Goal: Task Accomplishment & Management: Use online tool/utility

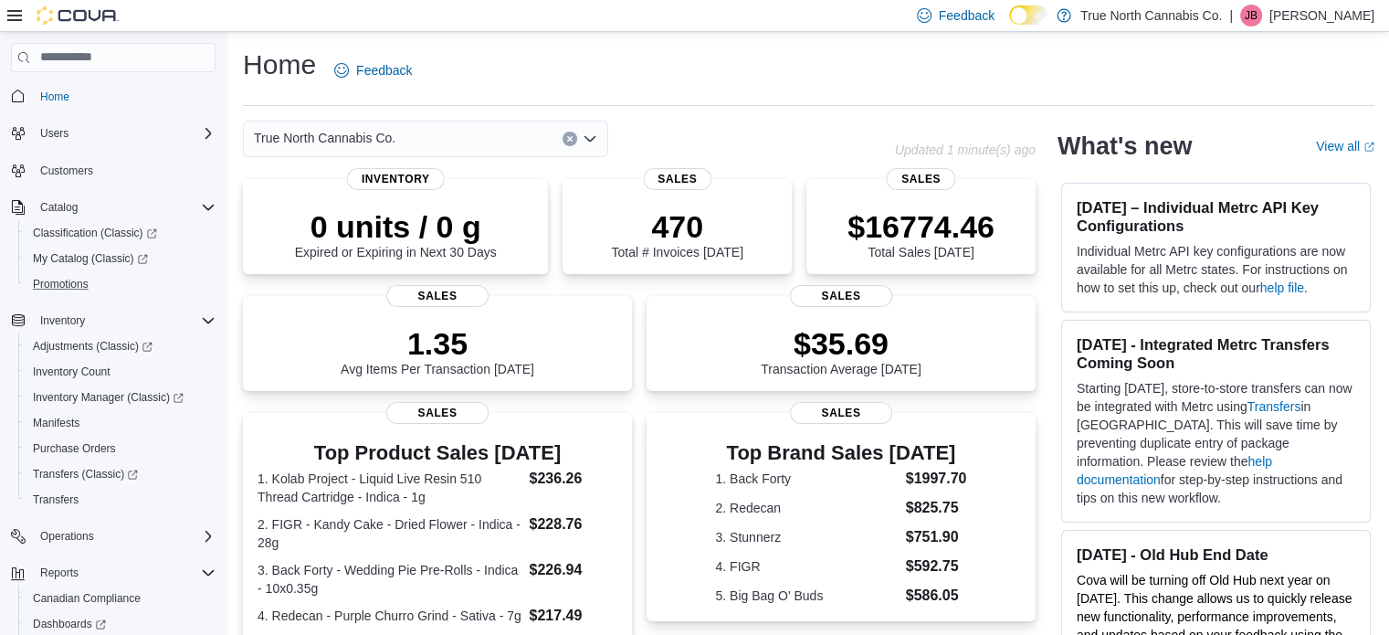
scroll to position [132, 0]
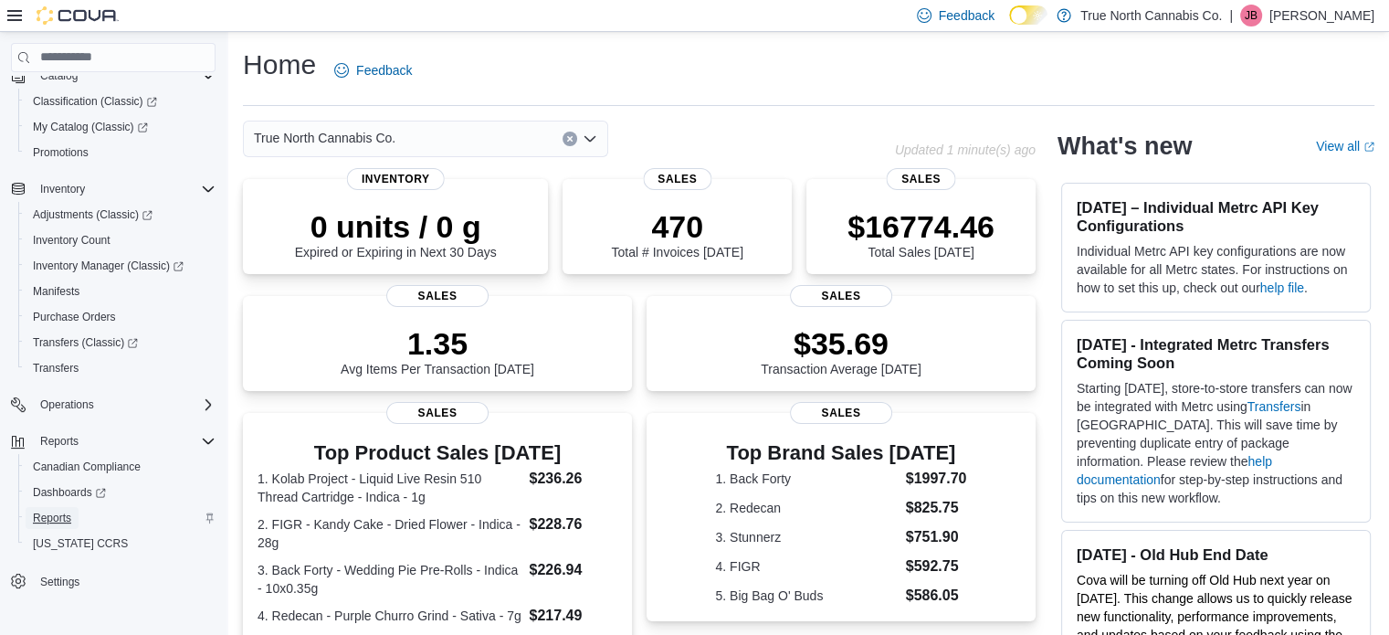
click at [55, 516] on span "Reports" at bounding box center [52, 518] width 38 height 15
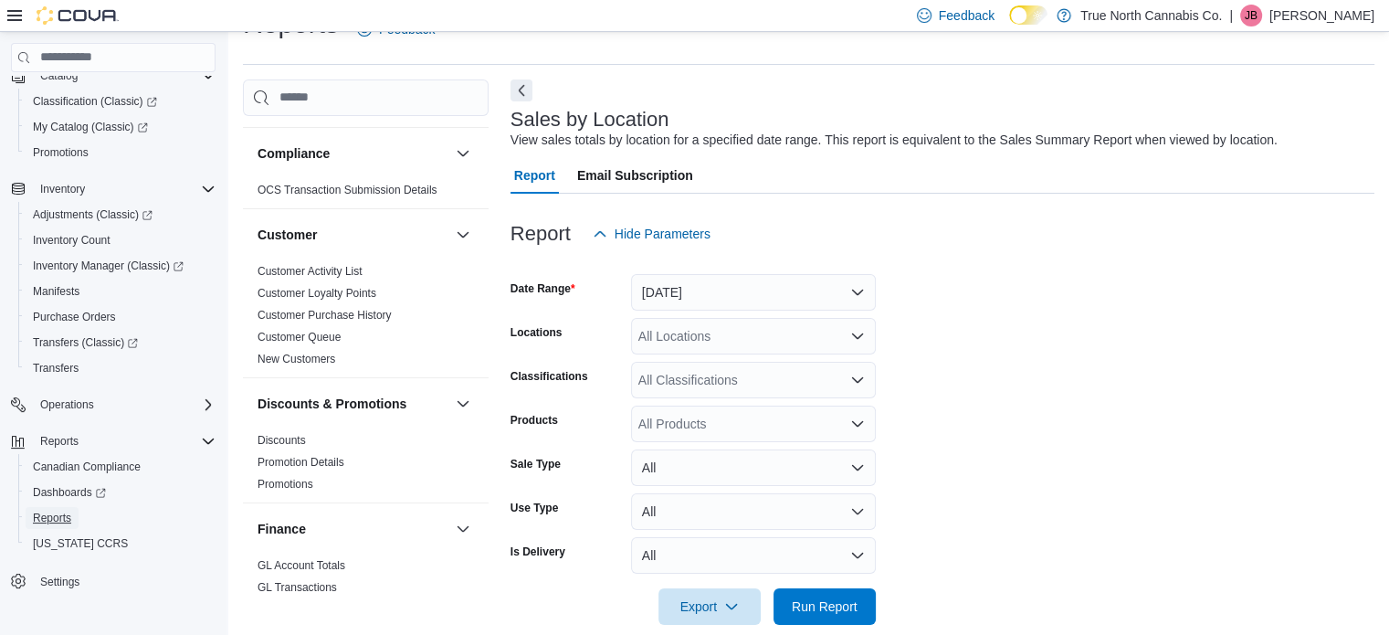
scroll to position [42, 0]
click at [713, 290] on button "[DATE]" at bounding box center [753, 291] width 245 height 37
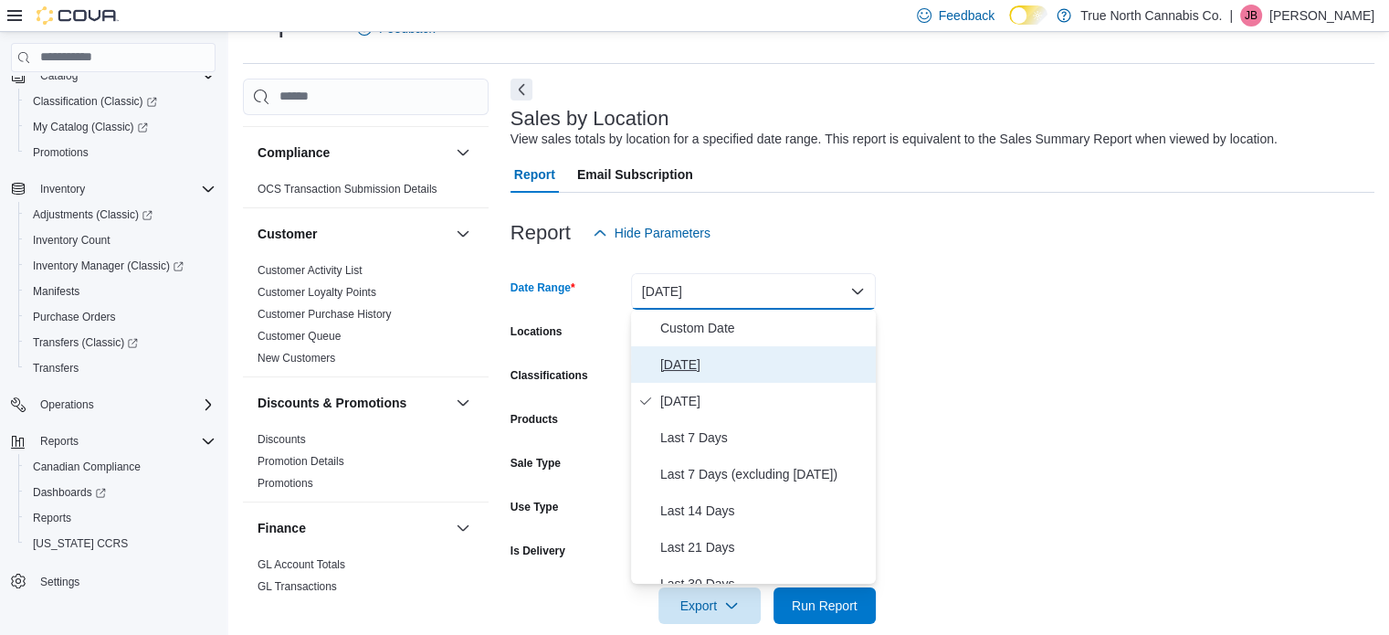
click at [688, 364] on span "Today" at bounding box center [764, 365] width 208 height 22
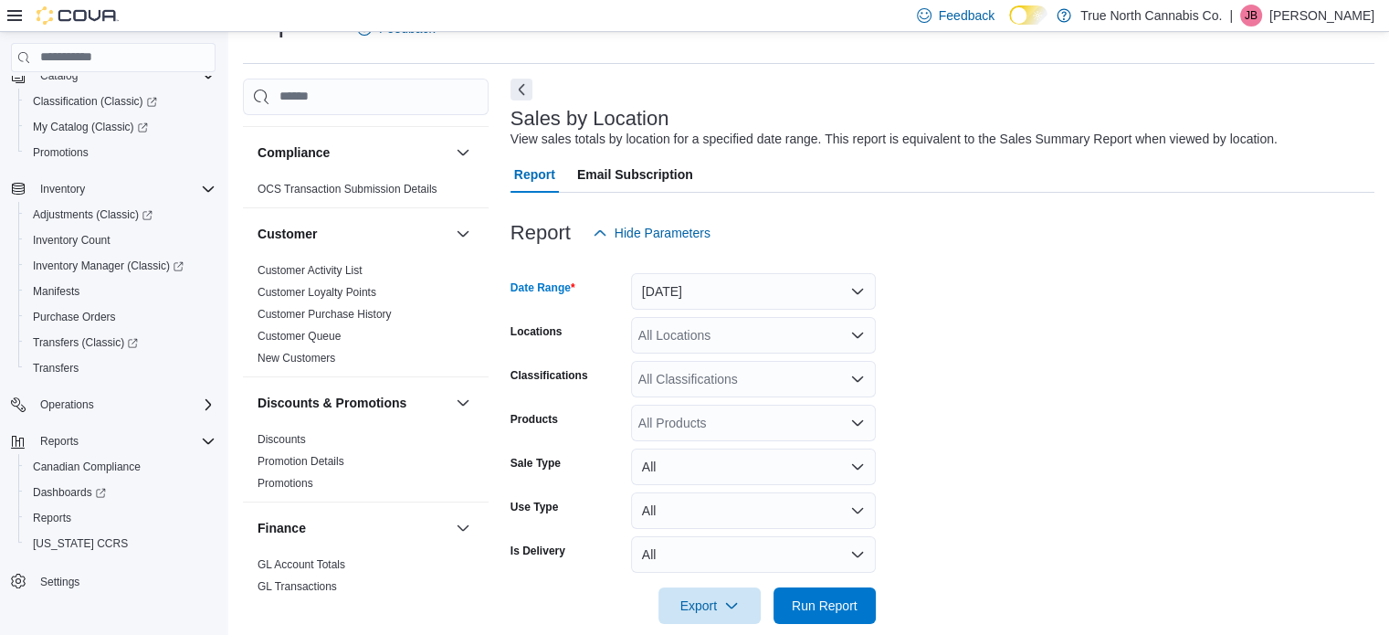
click at [683, 340] on div "All Locations" at bounding box center [753, 335] width 245 height 37
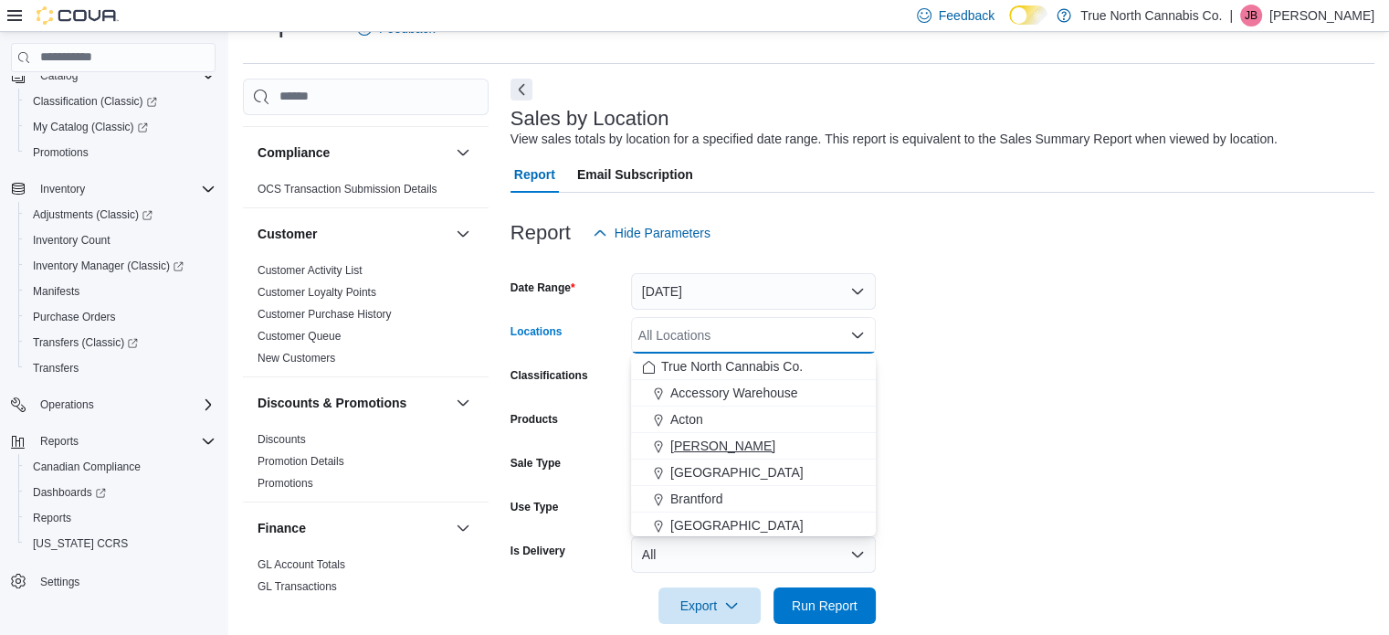
click at [692, 449] on span "[PERSON_NAME]" at bounding box center [723, 446] width 105 height 18
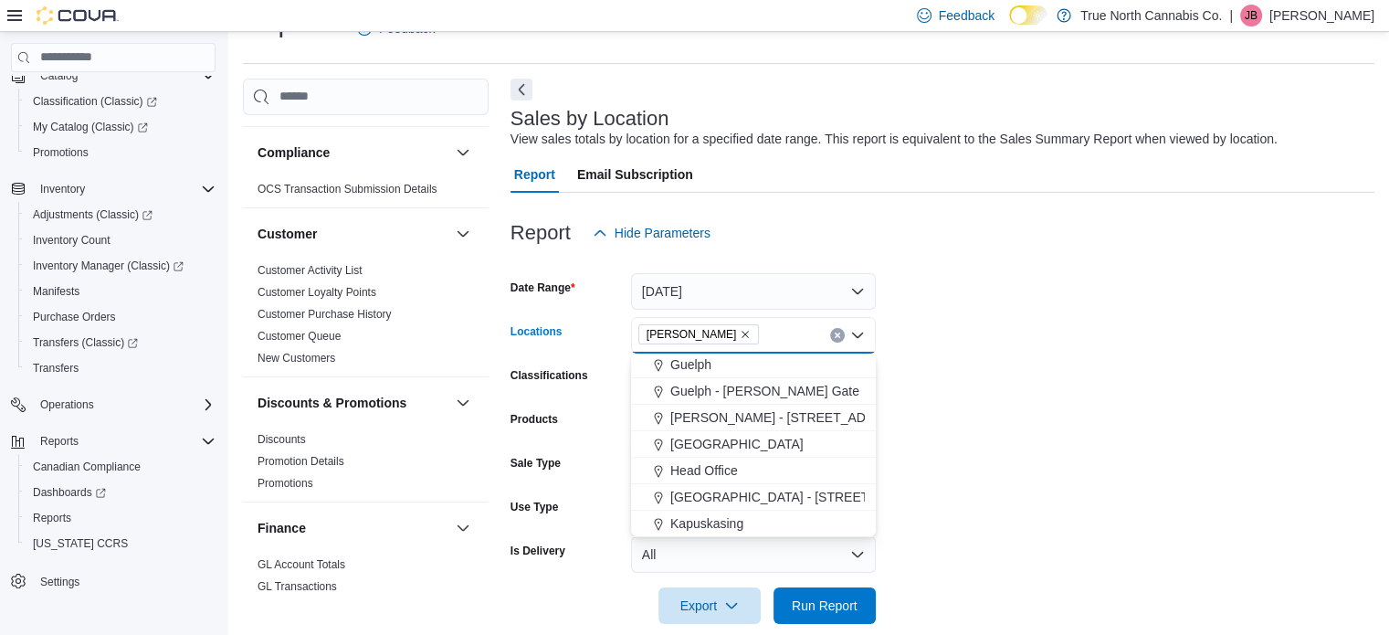
scroll to position [457, 0]
click at [692, 437] on span "[GEOGRAPHIC_DATA]" at bounding box center [737, 439] width 133 height 18
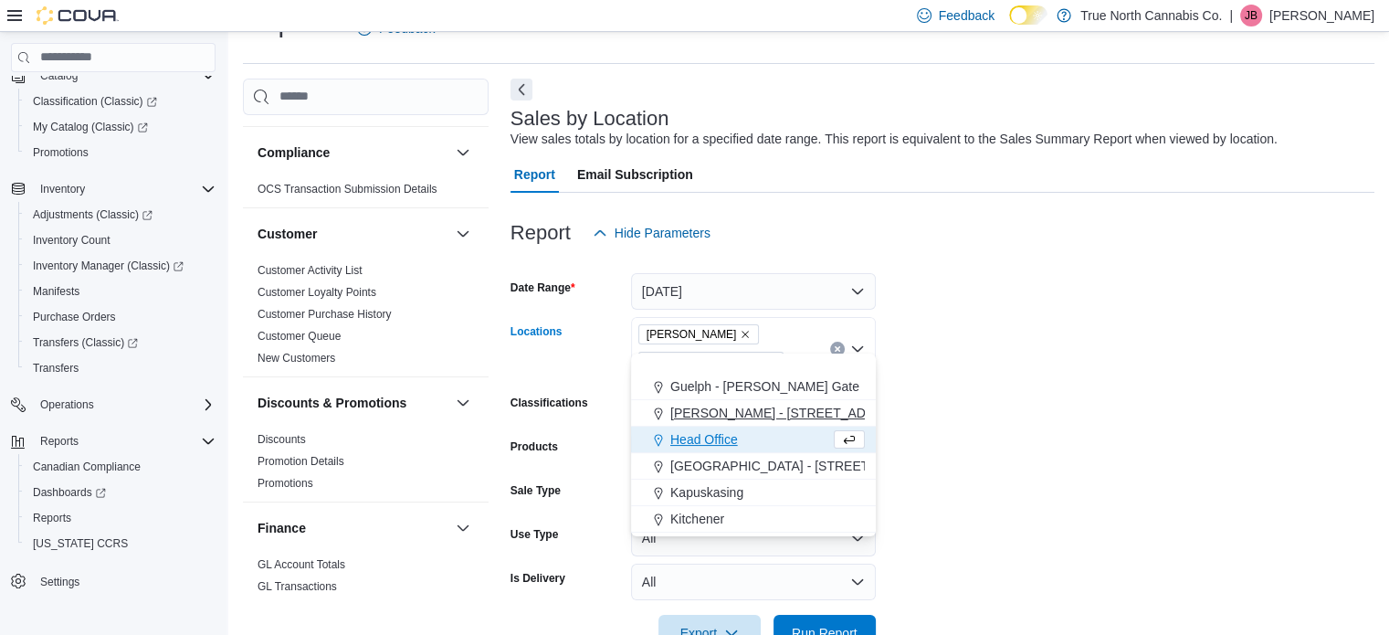
scroll to position [639, 0]
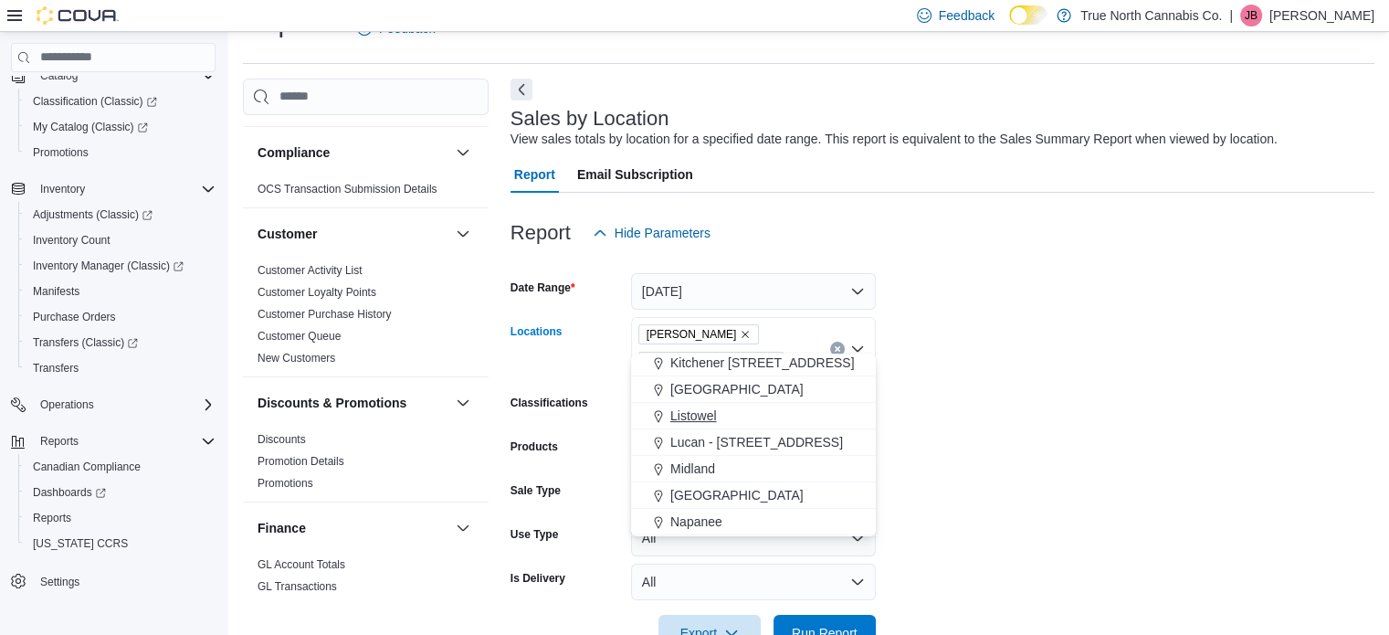
click at [692, 412] on span "Listowel" at bounding box center [694, 416] width 47 height 18
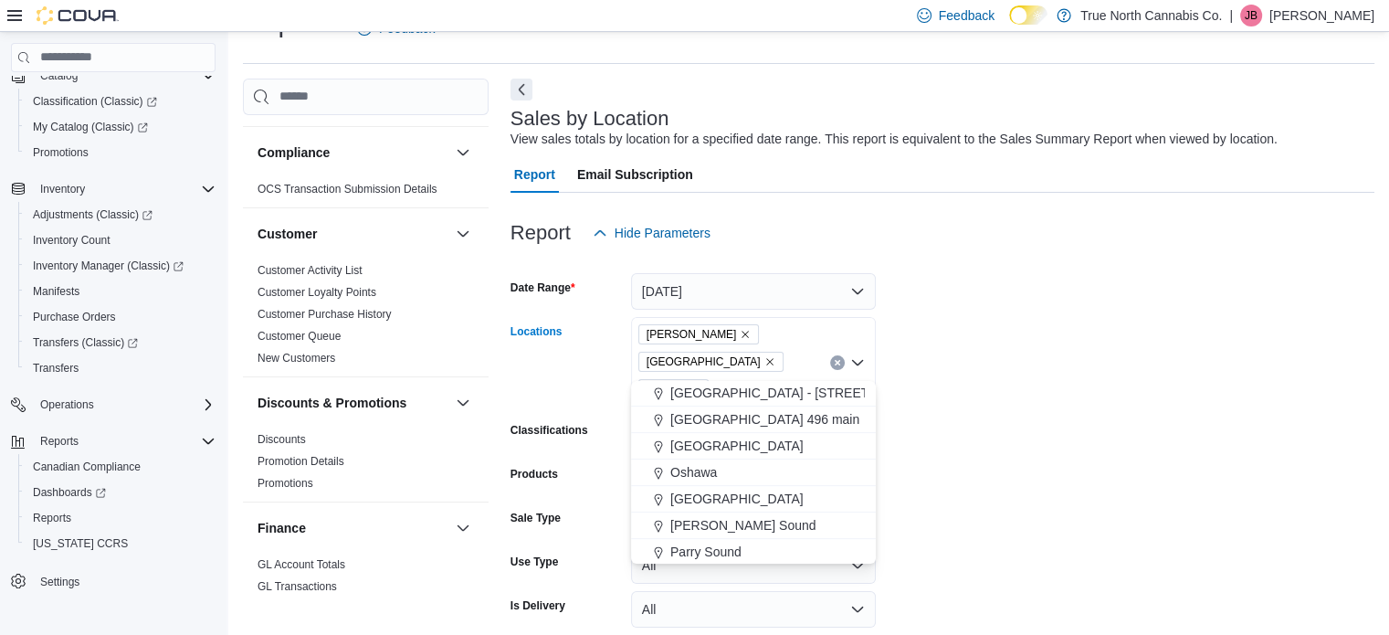
scroll to position [913, 0]
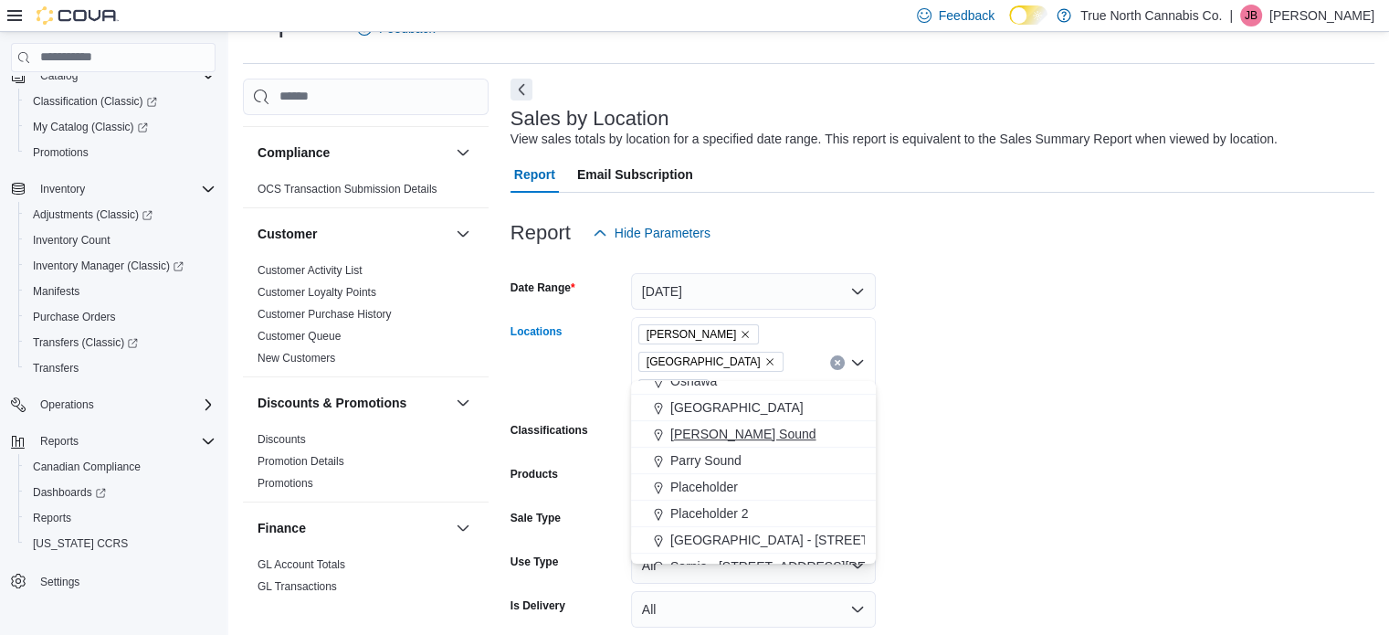
click at [700, 434] on span "[PERSON_NAME] Sound" at bounding box center [744, 434] width 146 height 18
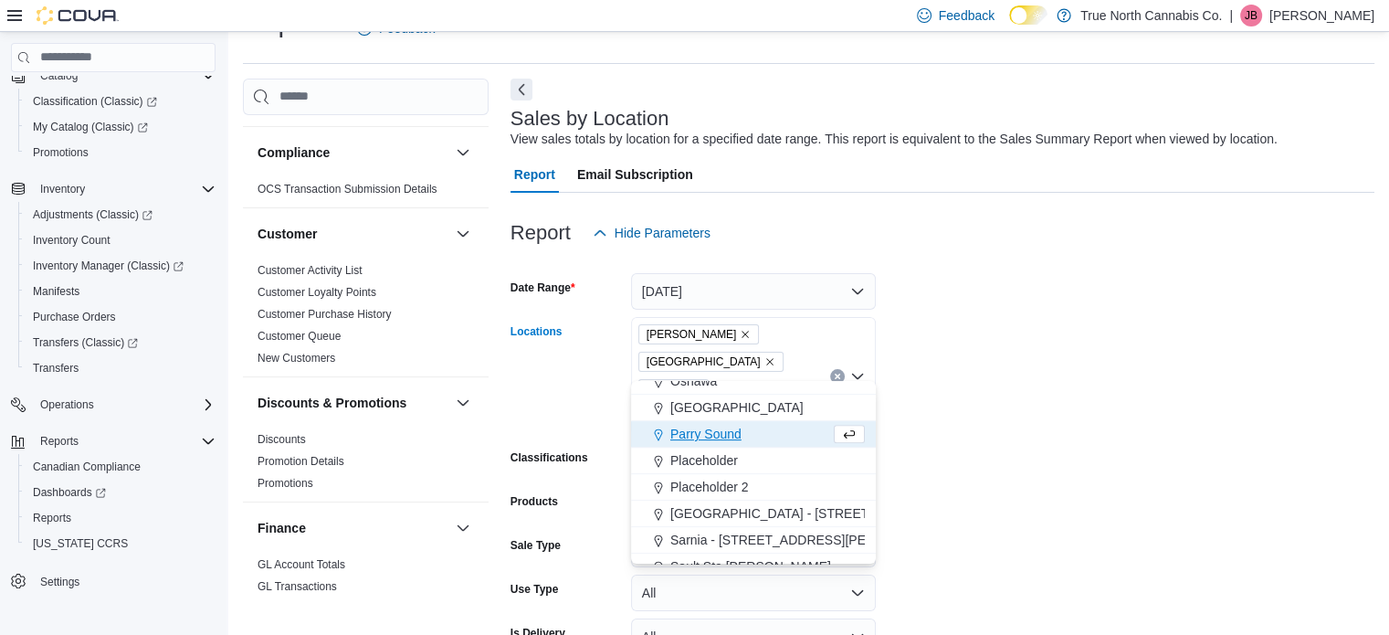
scroll to position [1005, 0]
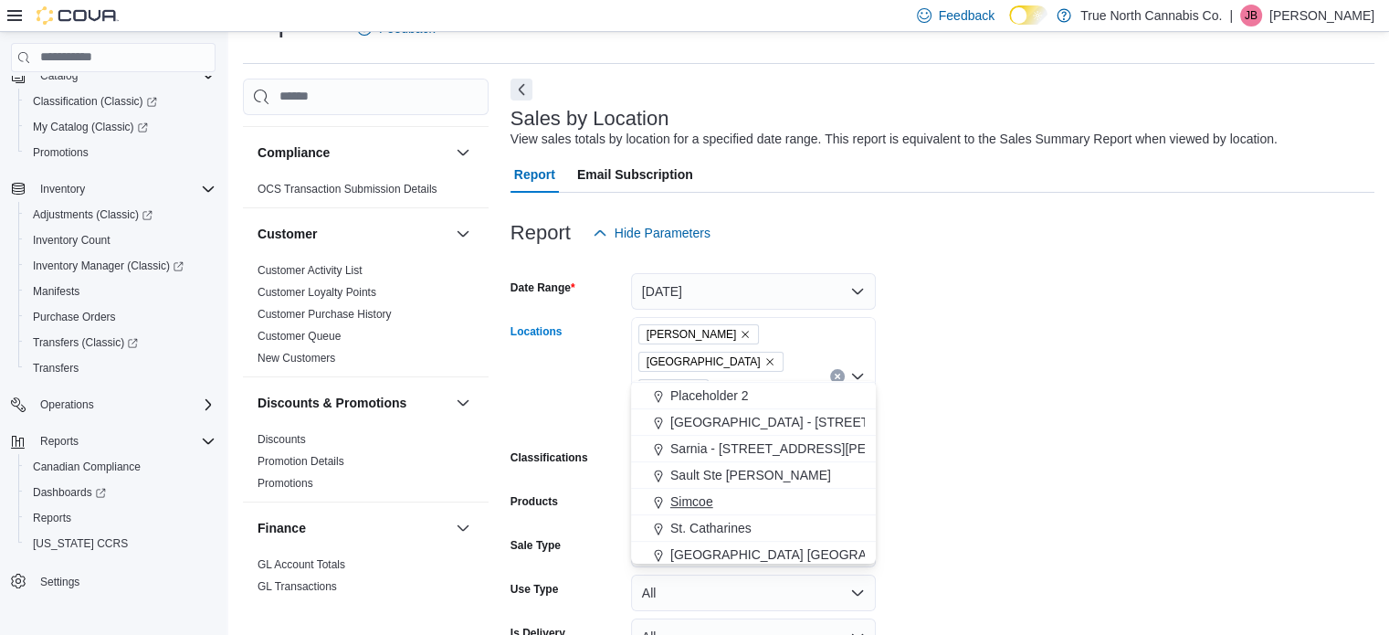
click at [698, 492] on span "Simcoe" at bounding box center [692, 501] width 43 height 18
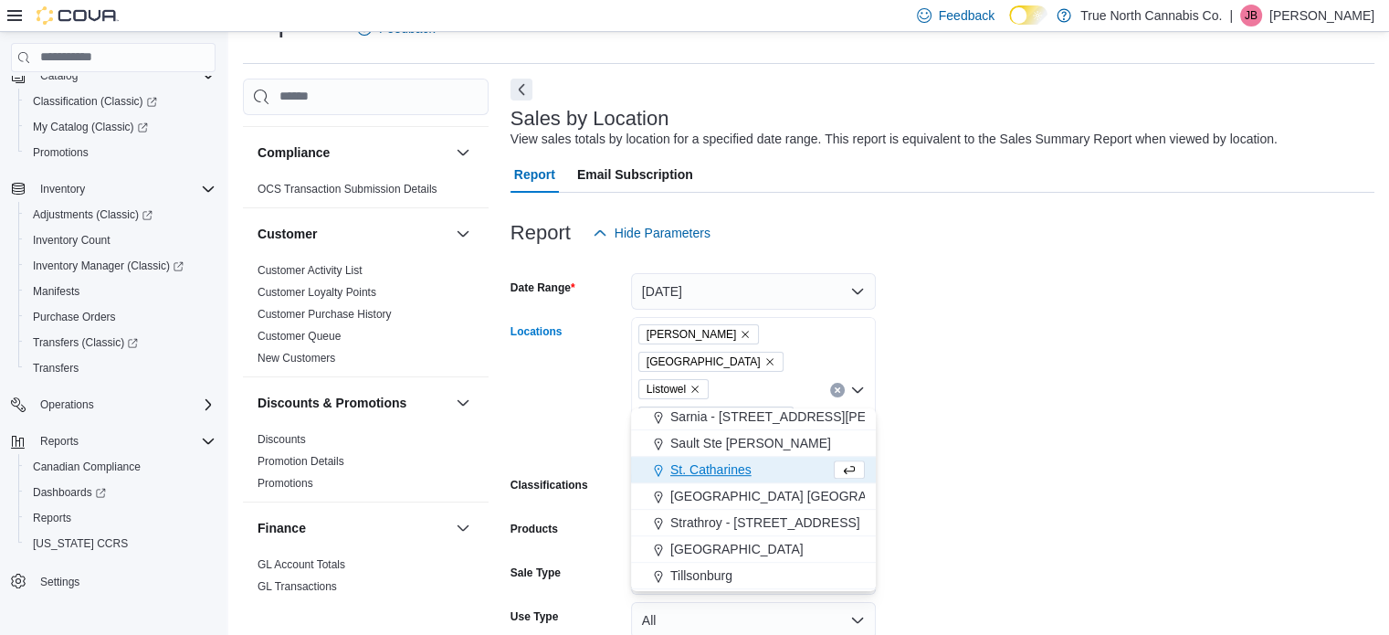
scroll to position [1096, 0]
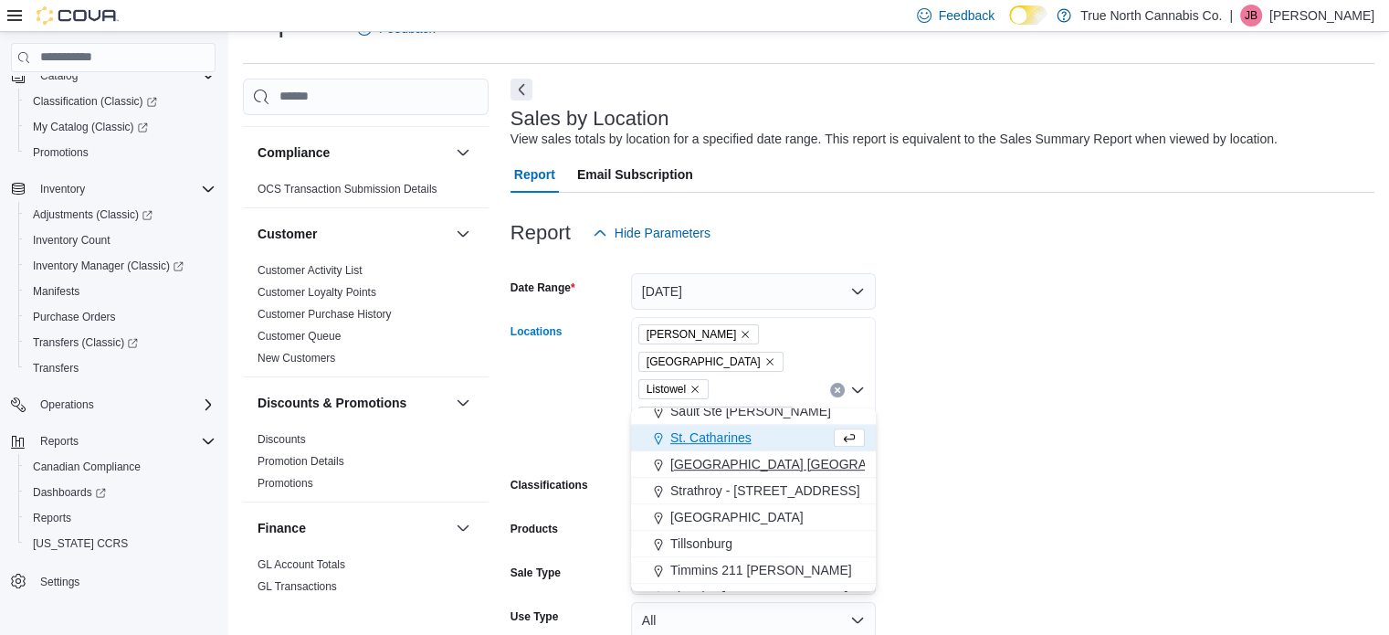
click at [702, 460] on span "[GEOGRAPHIC_DATA] [GEOGRAPHIC_DATA] [GEOGRAPHIC_DATA]" at bounding box center [874, 464] width 407 height 18
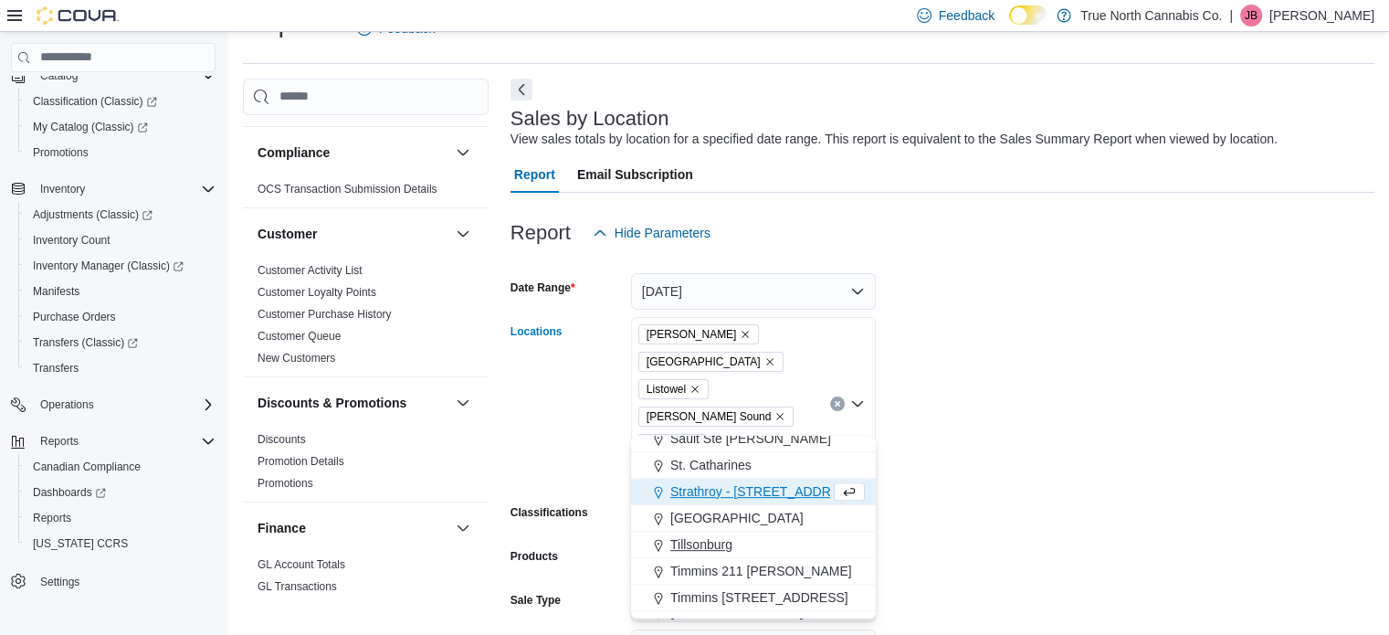
click at [695, 544] on span "Tillsonburg" at bounding box center [702, 544] width 62 height 18
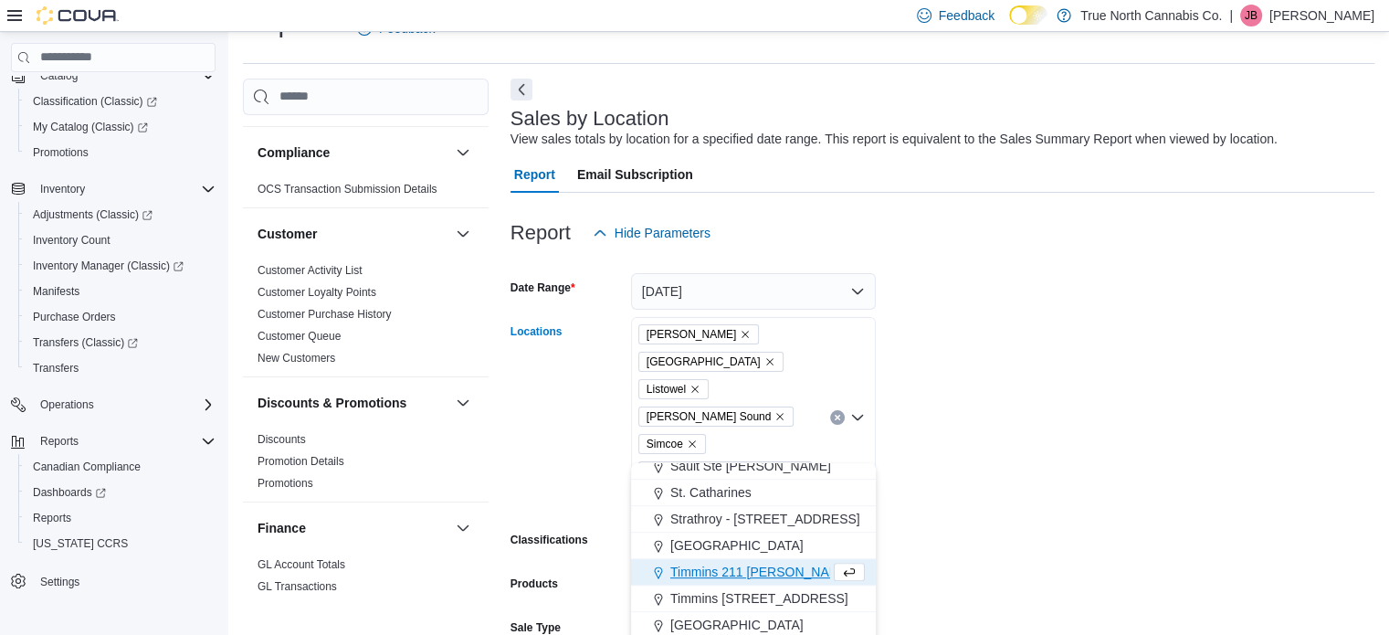
click at [983, 420] on form "Date Range Today Locations Aylmer Hanover Listowel Owen Sound Simcoe Stratford …" at bounding box center [943, 519] width 864 height 537
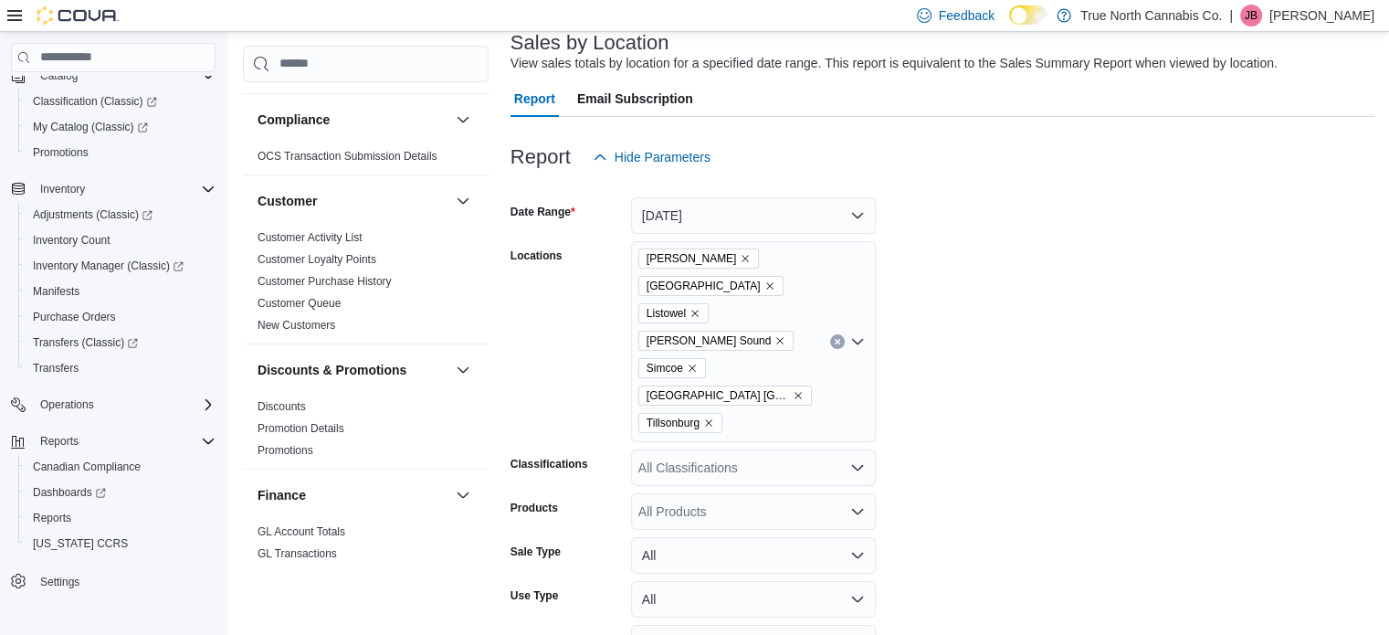
scroll to position [176, 0]
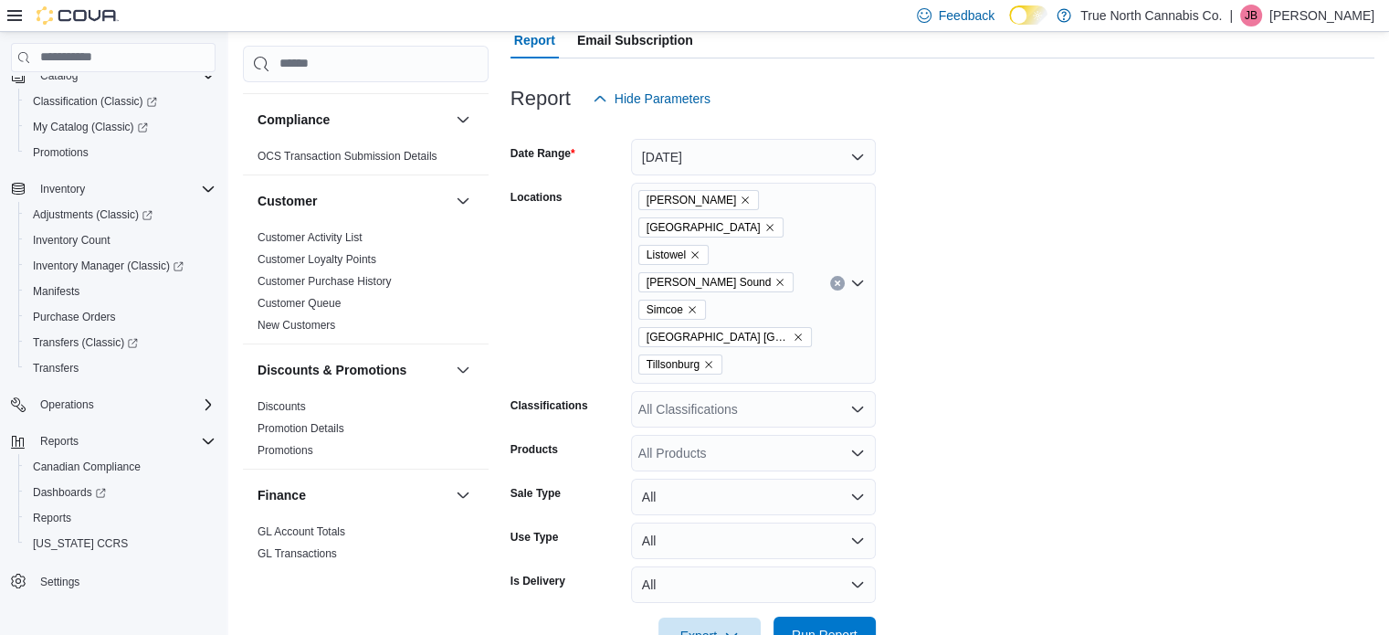
click at [837, 626] on span "Run Report" at bounding box center [825, 635] width 66 height 18
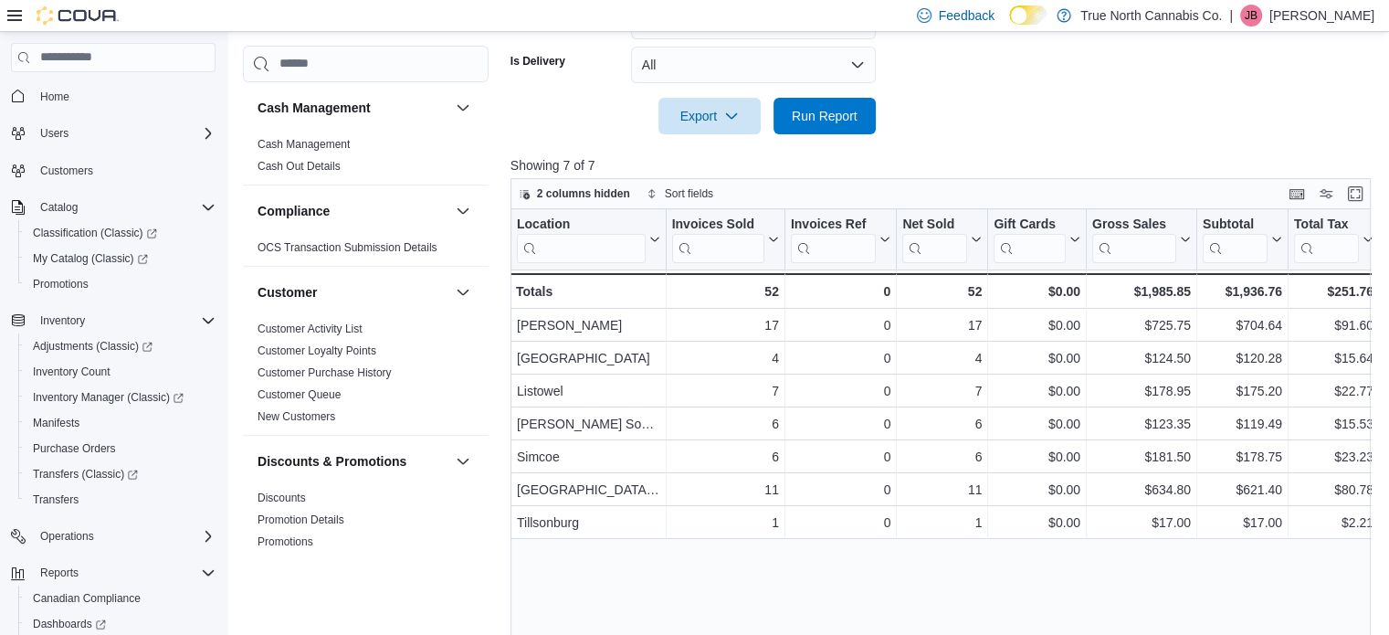
scroll to position [706, 0]
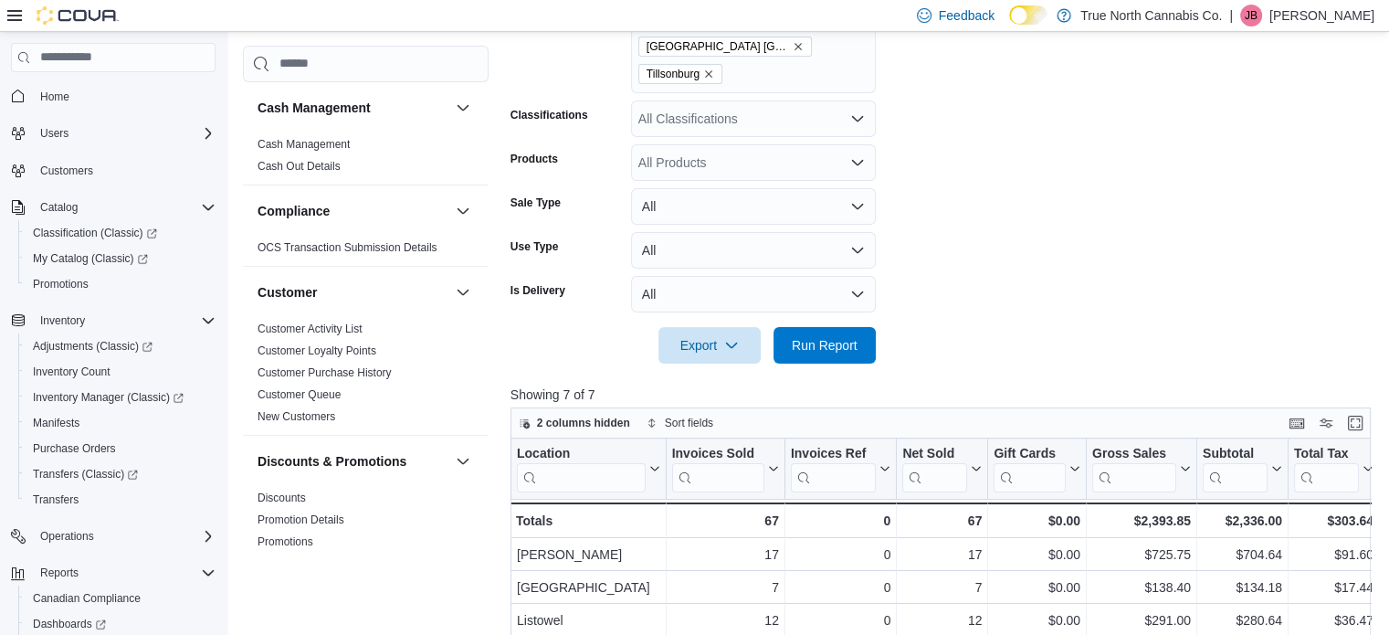
scroll to position [706, 0]
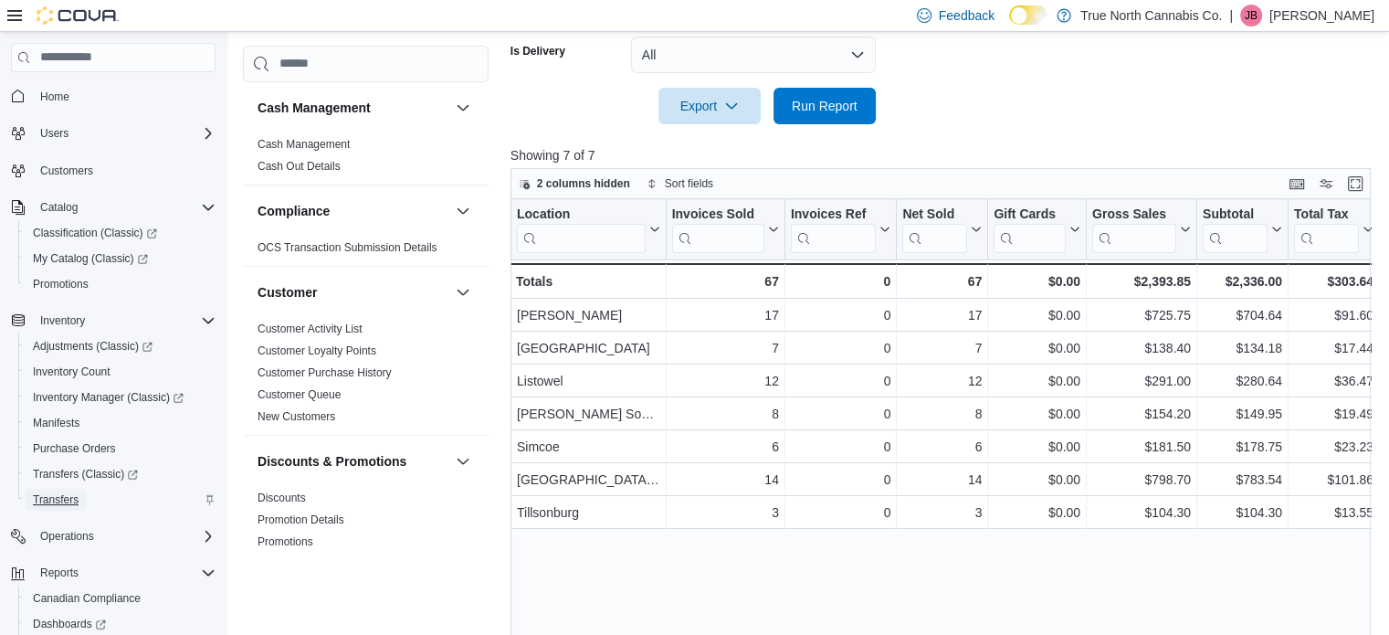
click at [66, 496] on span "Transfers" at bounding box center [56, 499] width 46 height 15
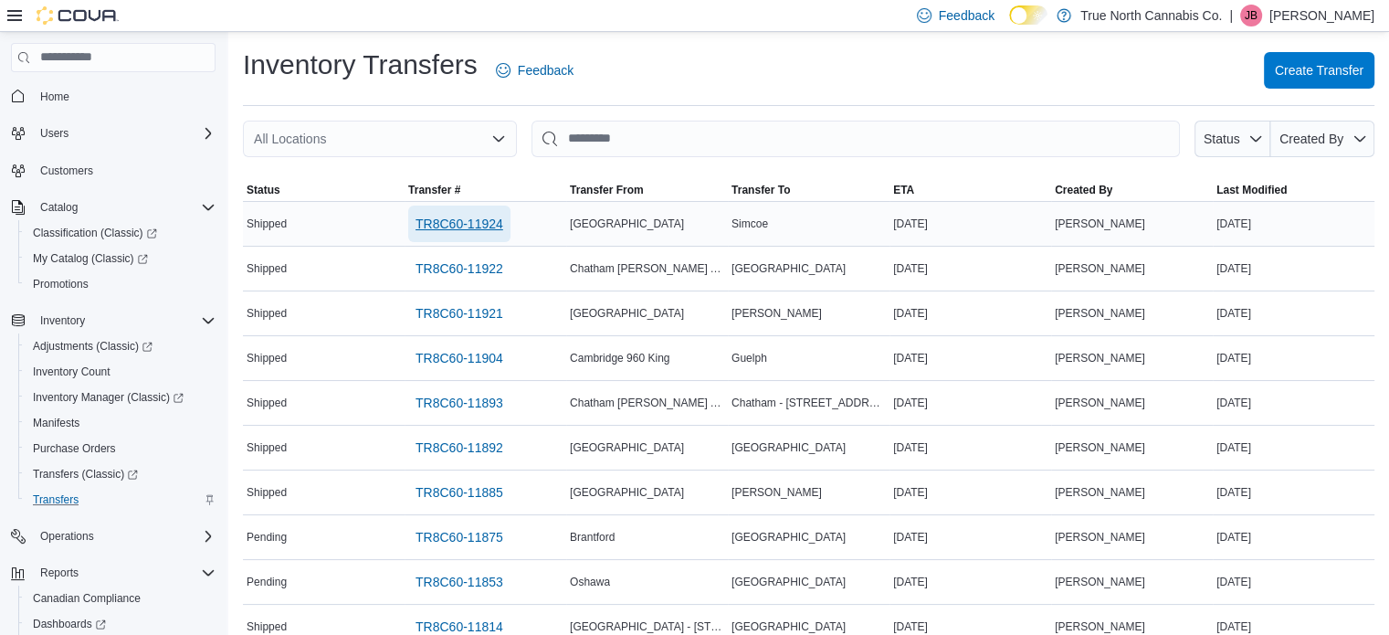
click at [443, 225] on span "TR8C60-11924" at bounding box center [460, 224] width 88 height 18
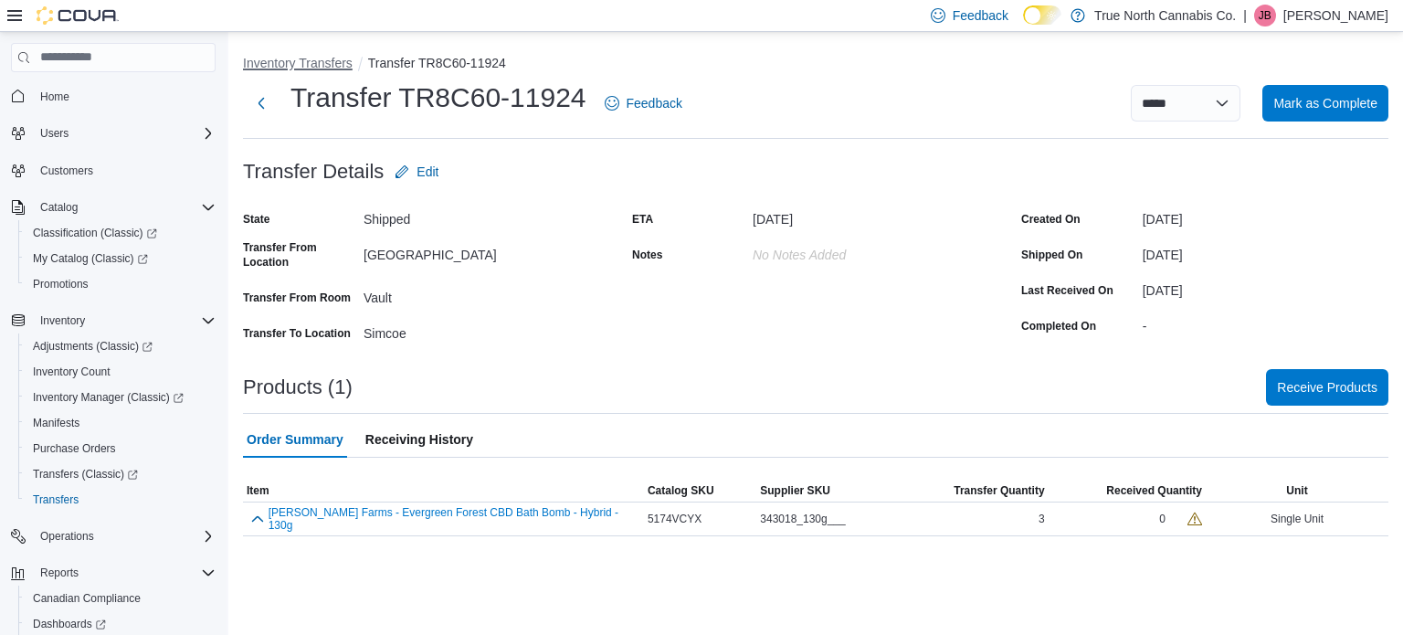
click at [283, 63] on button "Inventory Transfers" at bounding box center [298, 63] width 110 height 15
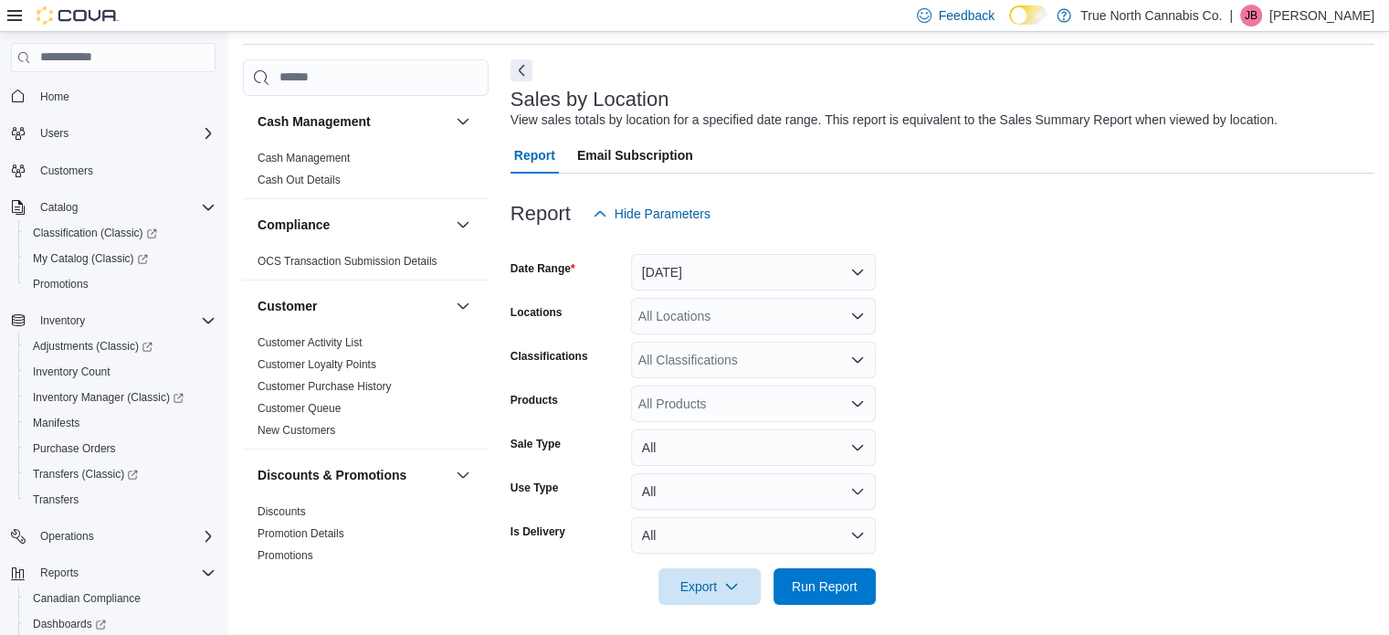
scroll to position [67, 0]
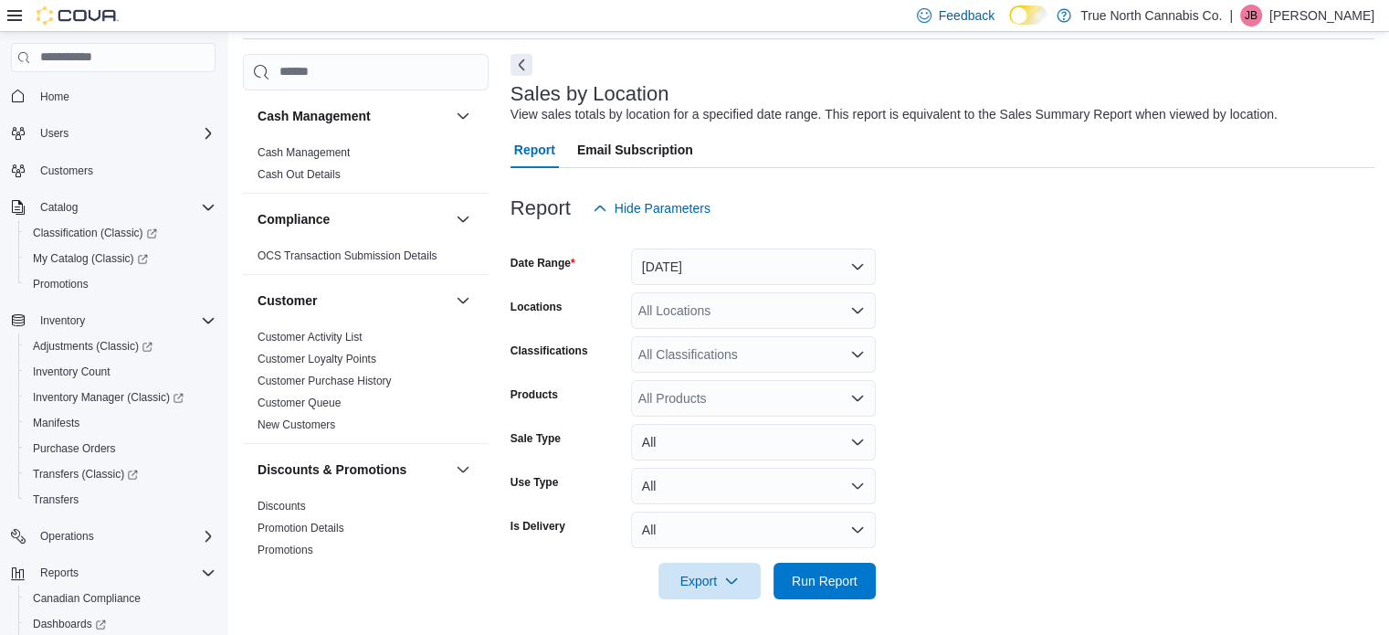
click at [1315, 20] on p "Jeff Butcher" at bounding box center [1322, 16] width 105 height 22
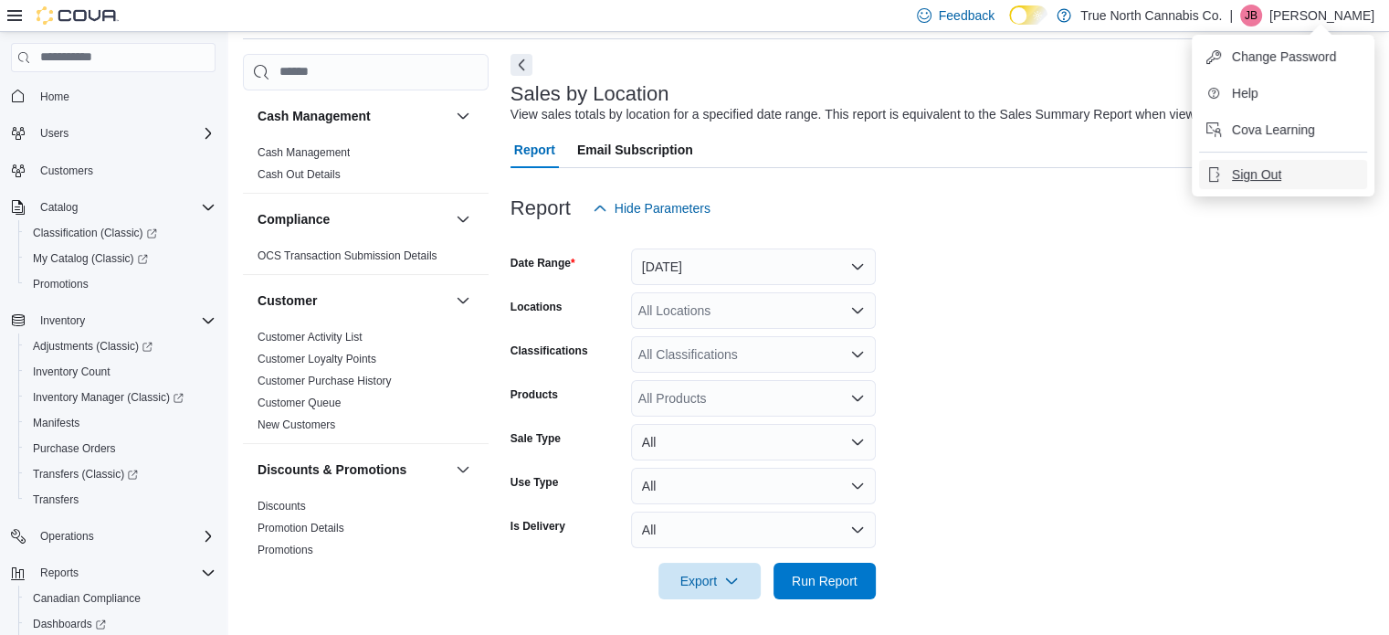
click at [1261, 175] on span "Sign Out" at bounding box center [1256, 174] width 49 height 18
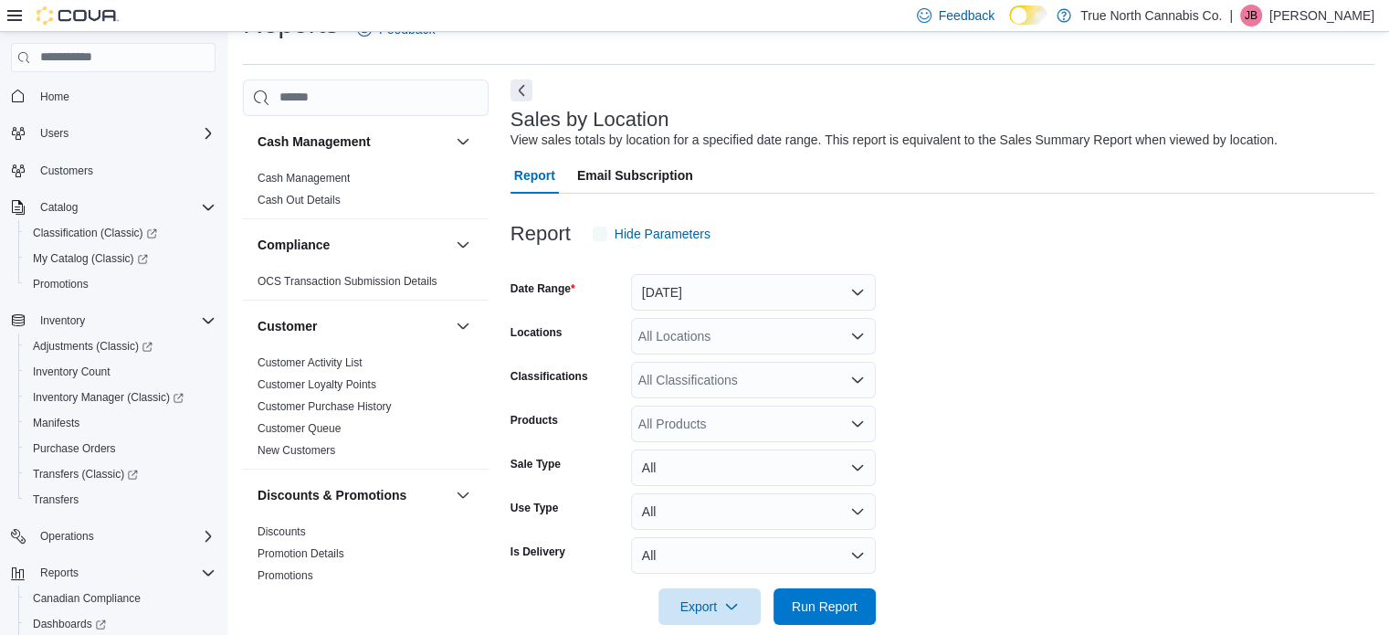
scroll to position [42, 0]
click at [709, 294] on button "[DATE]" at bounding box center [753, 291] width 245 height 37
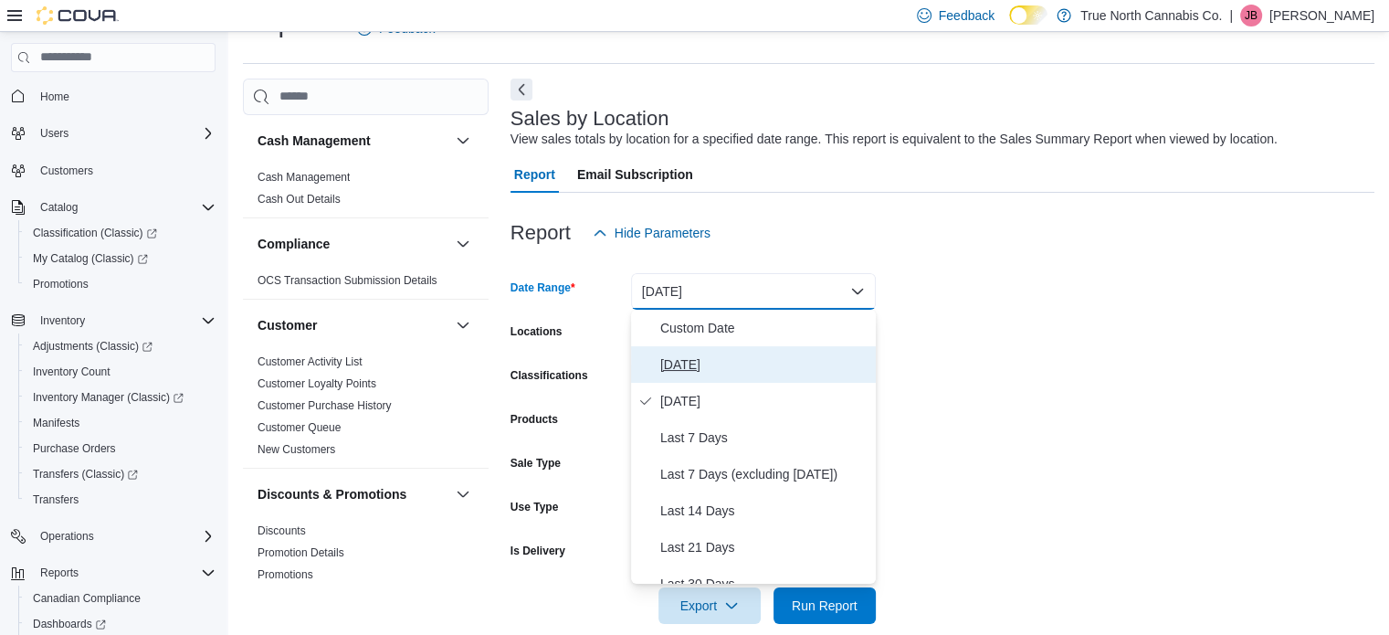
click at [681, 367] on span "[DATE]" at bounding box center [764, 365] width 208 height 22
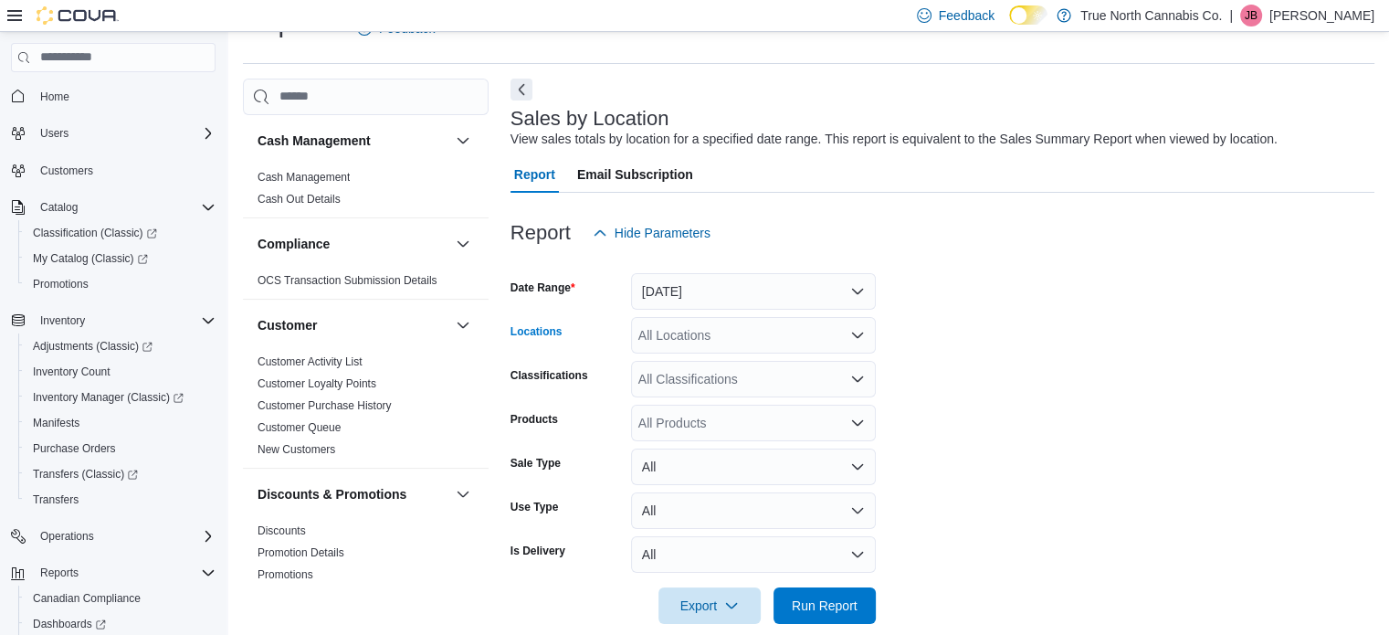
click at [681, 339] on div "All Locations" at bounding box center [753, 335] width 245 height 37
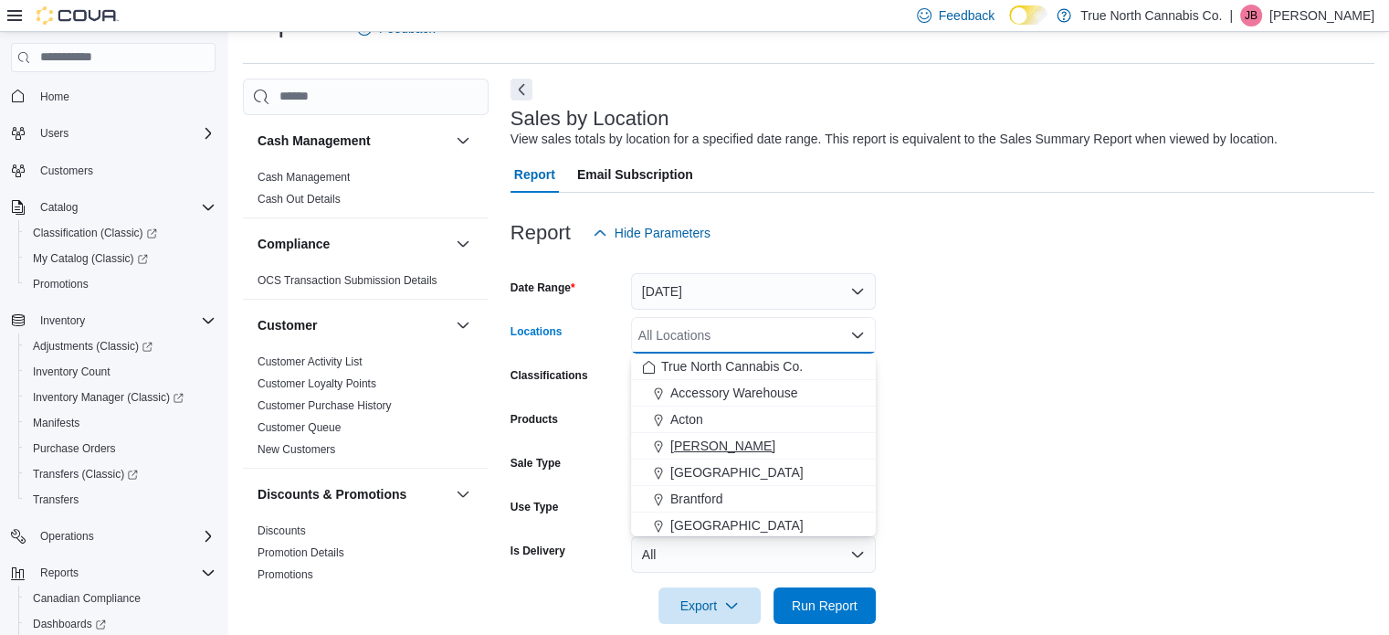
click at [685, 448] on span "[PERSON_NAME]" at bounding box center [723, 446] width 105 height 18
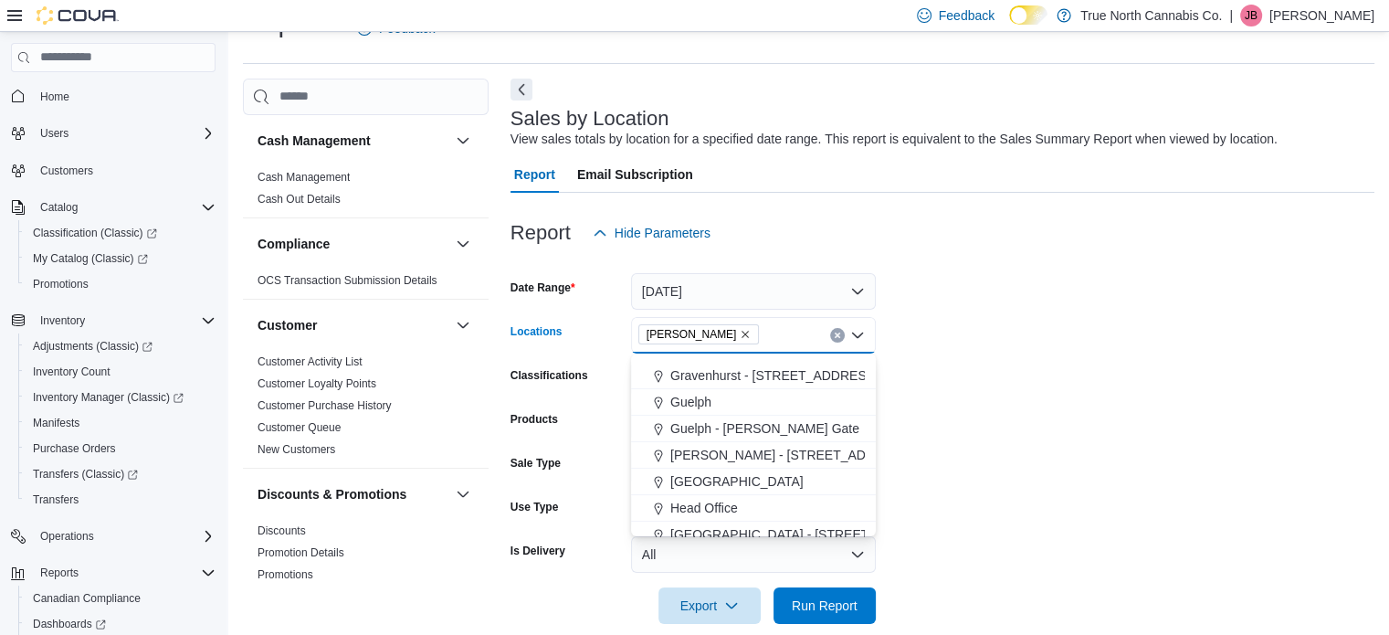
scroll to position [457, 0]
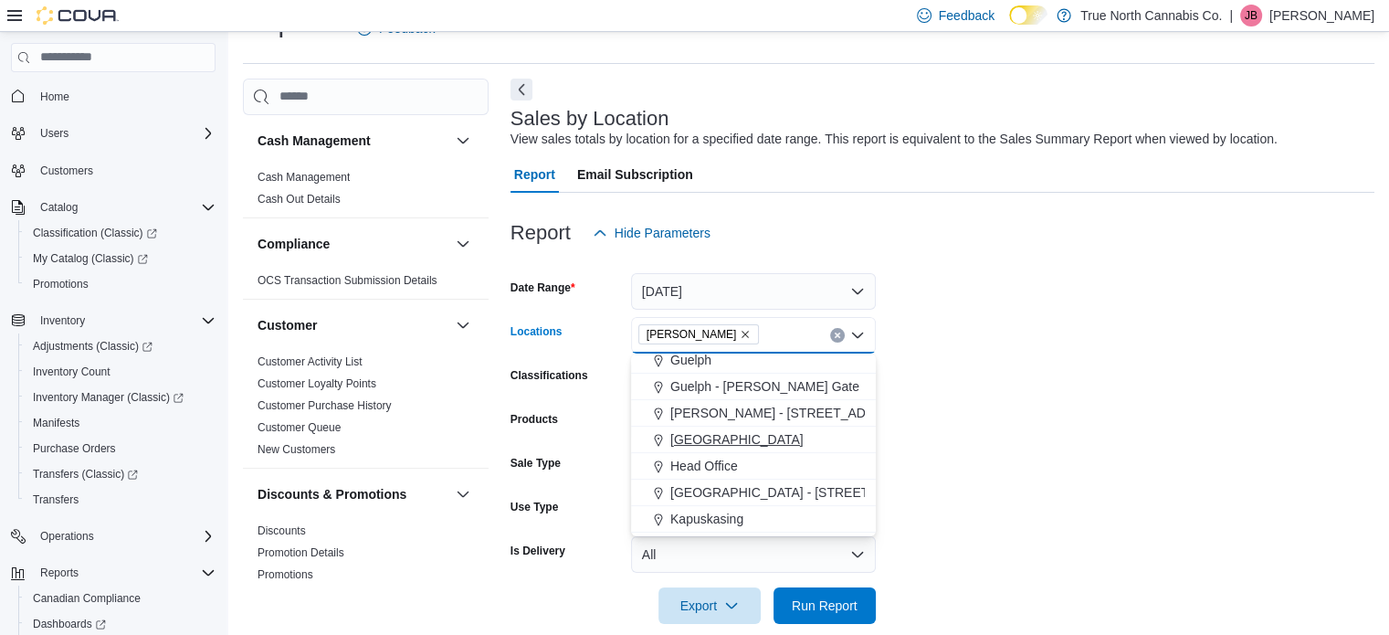
click at [681, 438] on span "[GEOGRAPHIC_DATA]" at bounding box center [737, 439] width 133 height 18
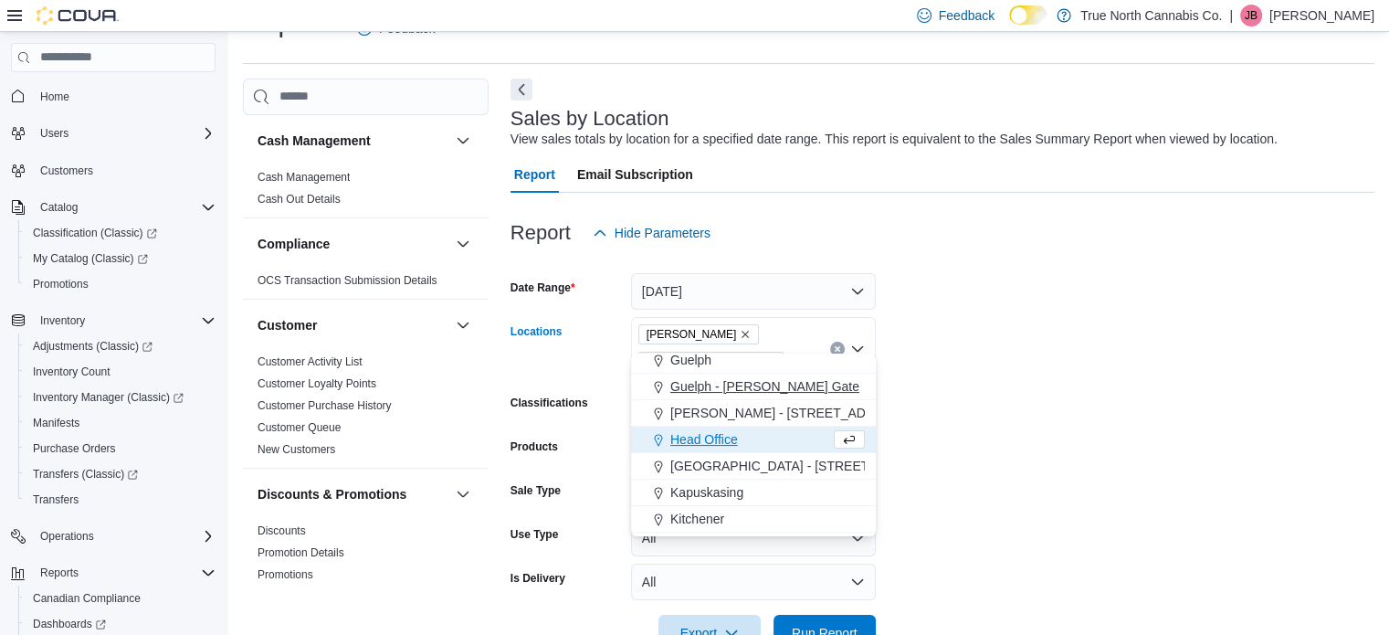
scroll to position [639, 0]
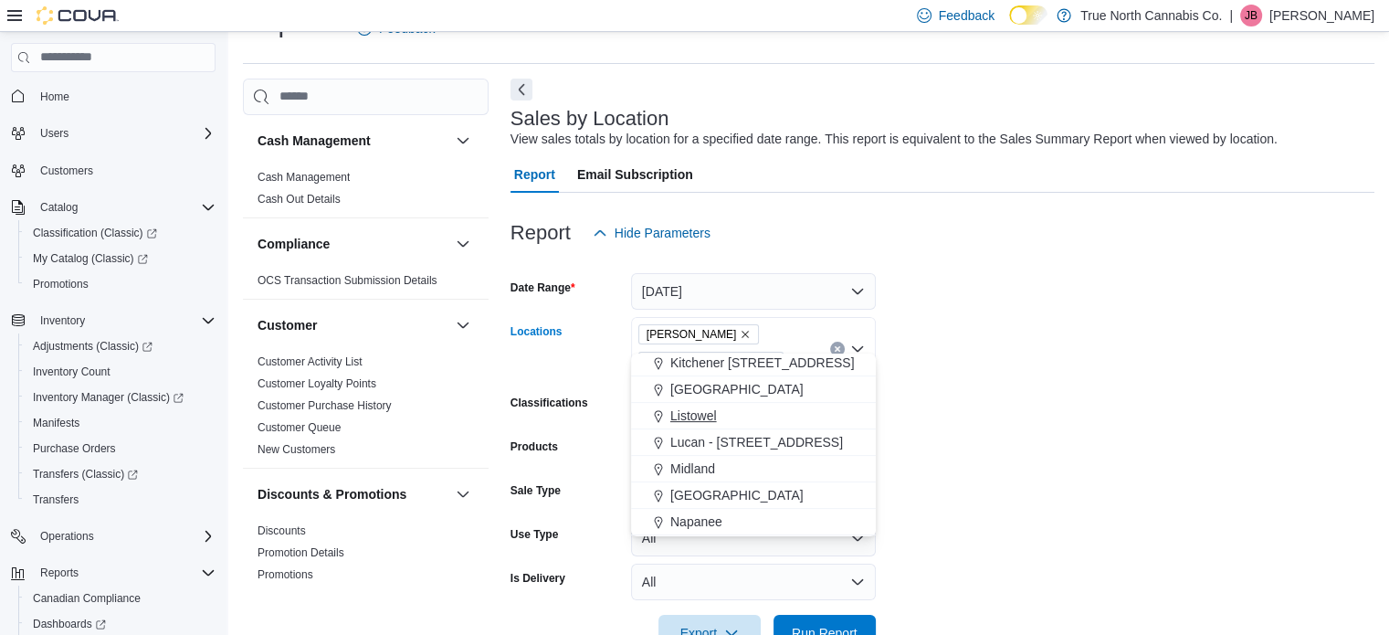
click at [679, 416] on span "Listowel" at bounding box center [694, 416] width 47 height 18
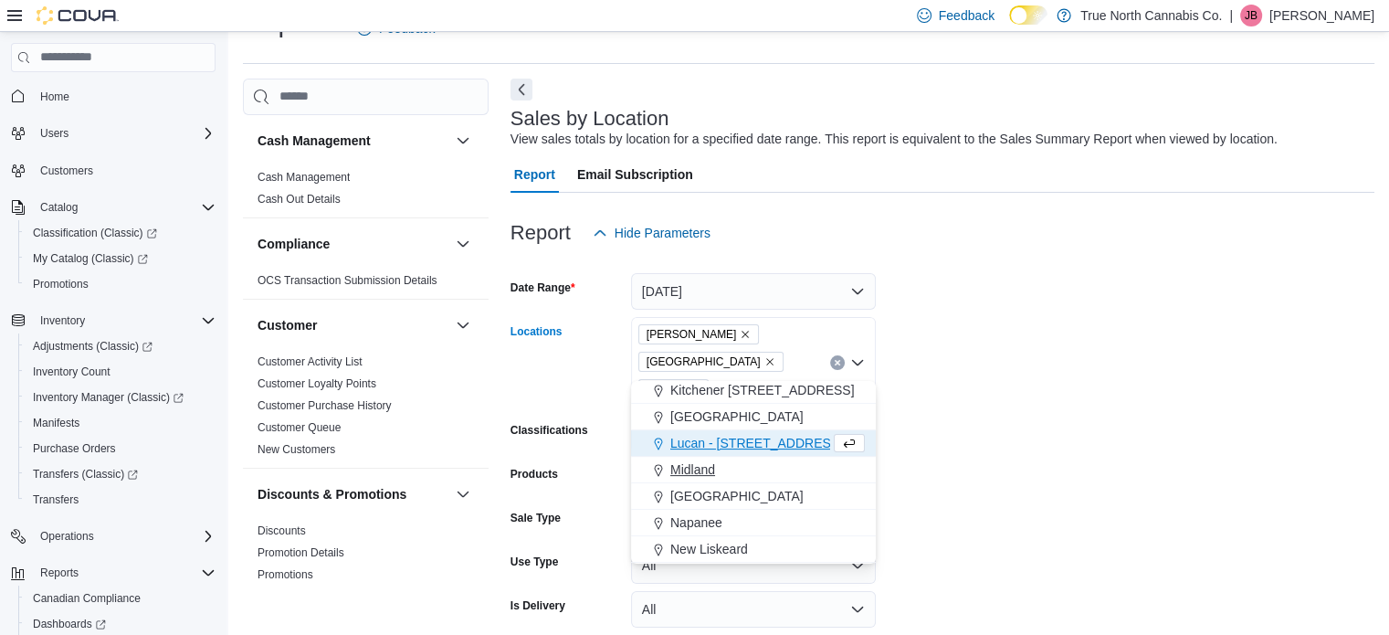
click at [689, 468] on span "Midland" at bounding box center [693, 469] width 45 height 18
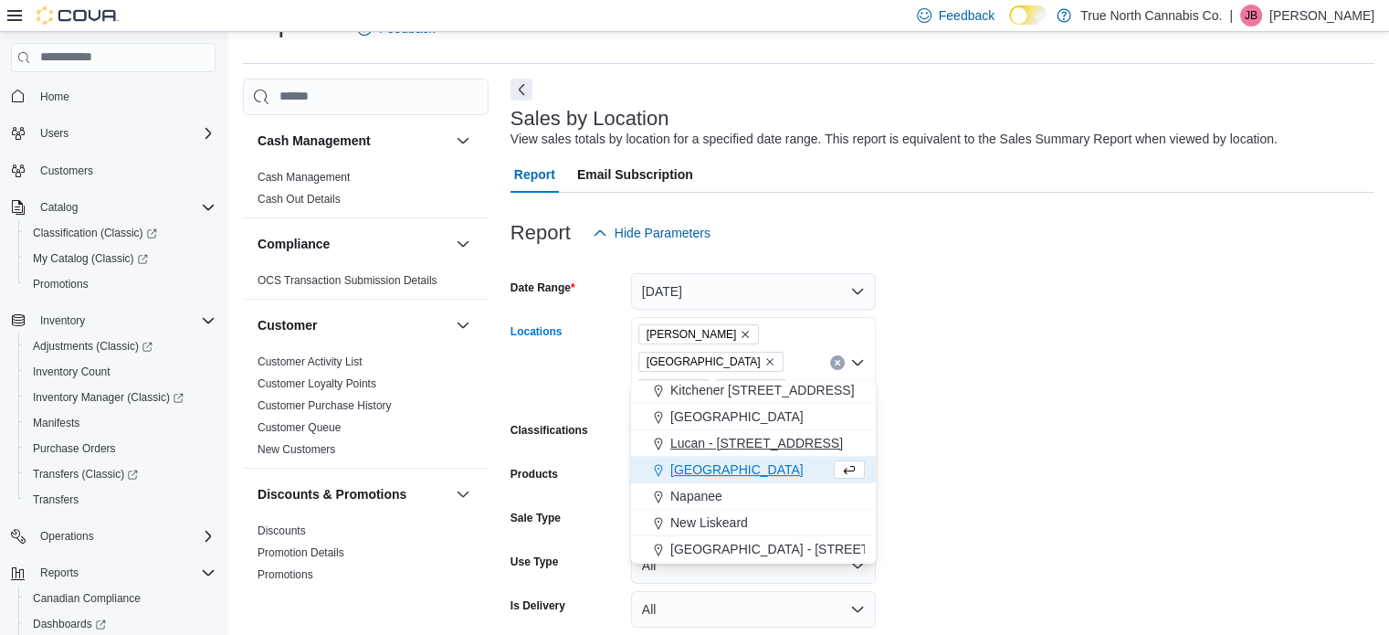
scroll to position [731, 0]
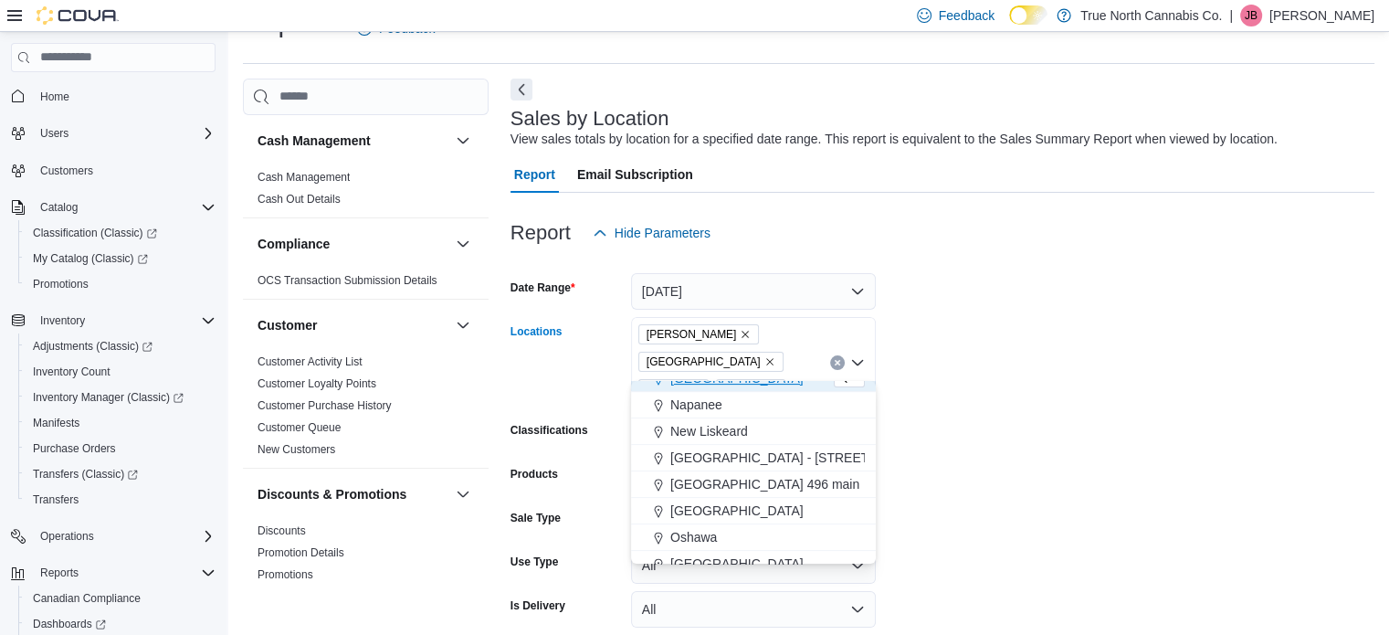
click at [772, 384] on icon "Remove Midland from selection in this group" at bounding box center [771, 389] width 11 height 11
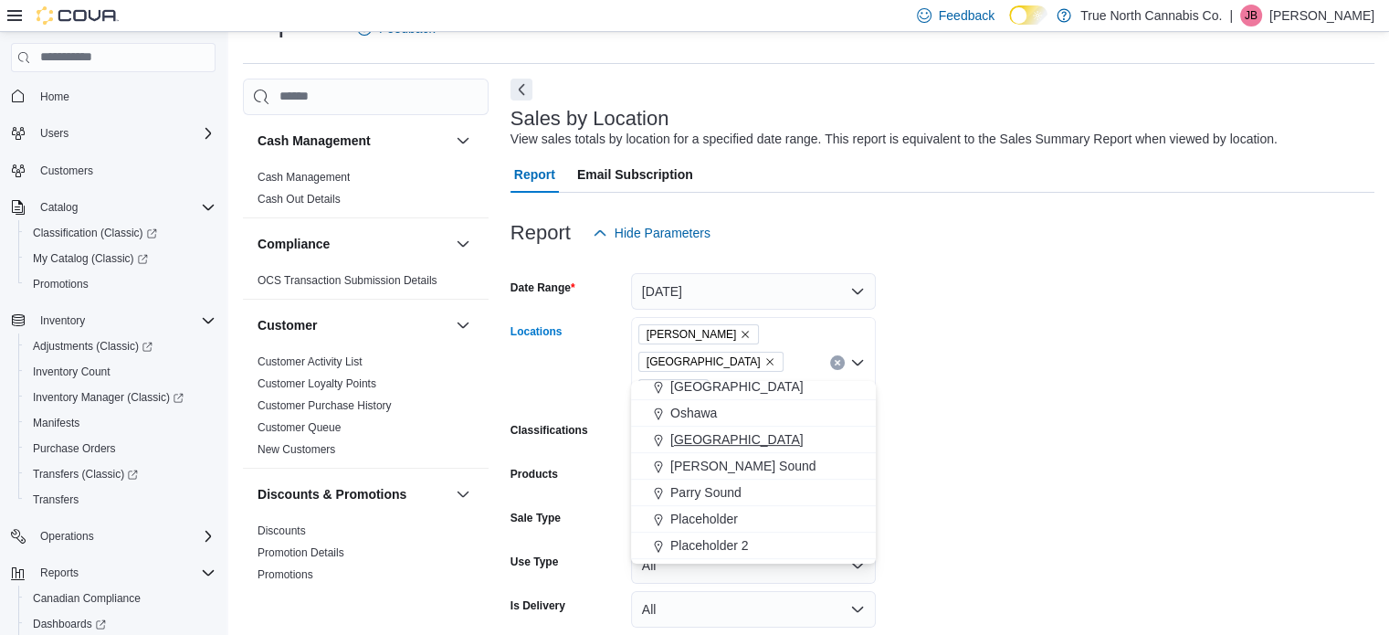
scroll to position [913, 0]
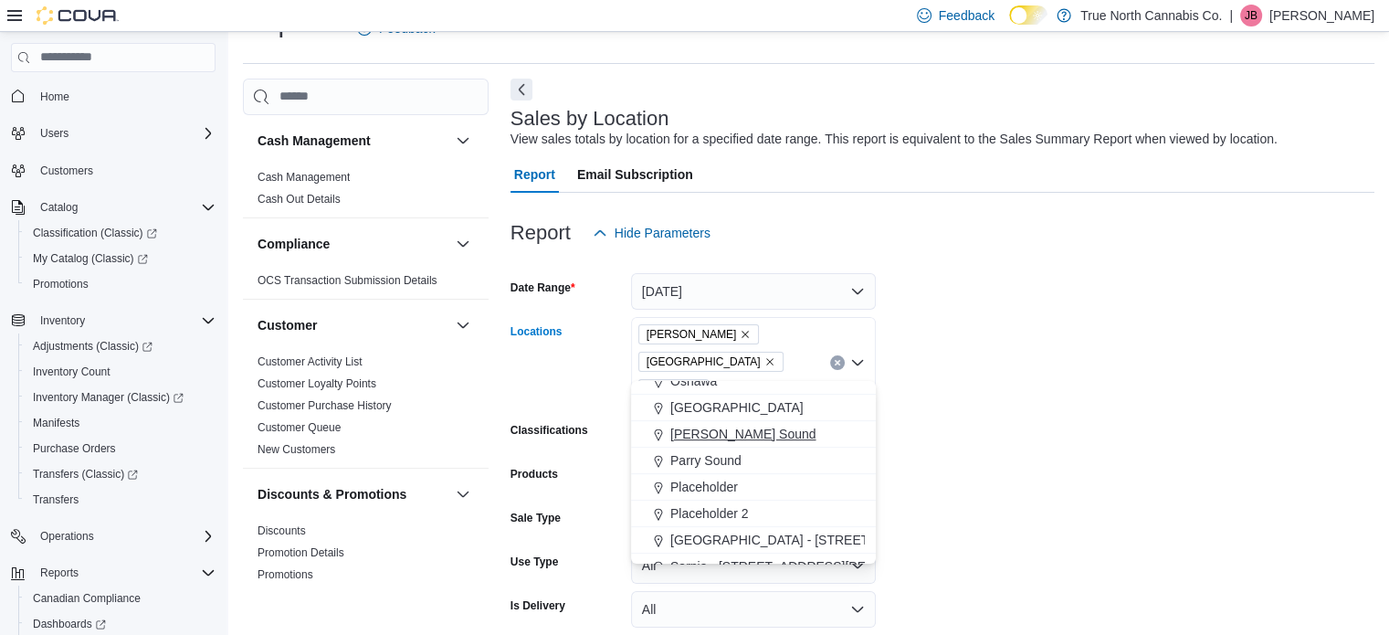
click at [702, 431] on span "[PERSON_NAME] Sound" at bounding box center [744, 434] width 146 height 18
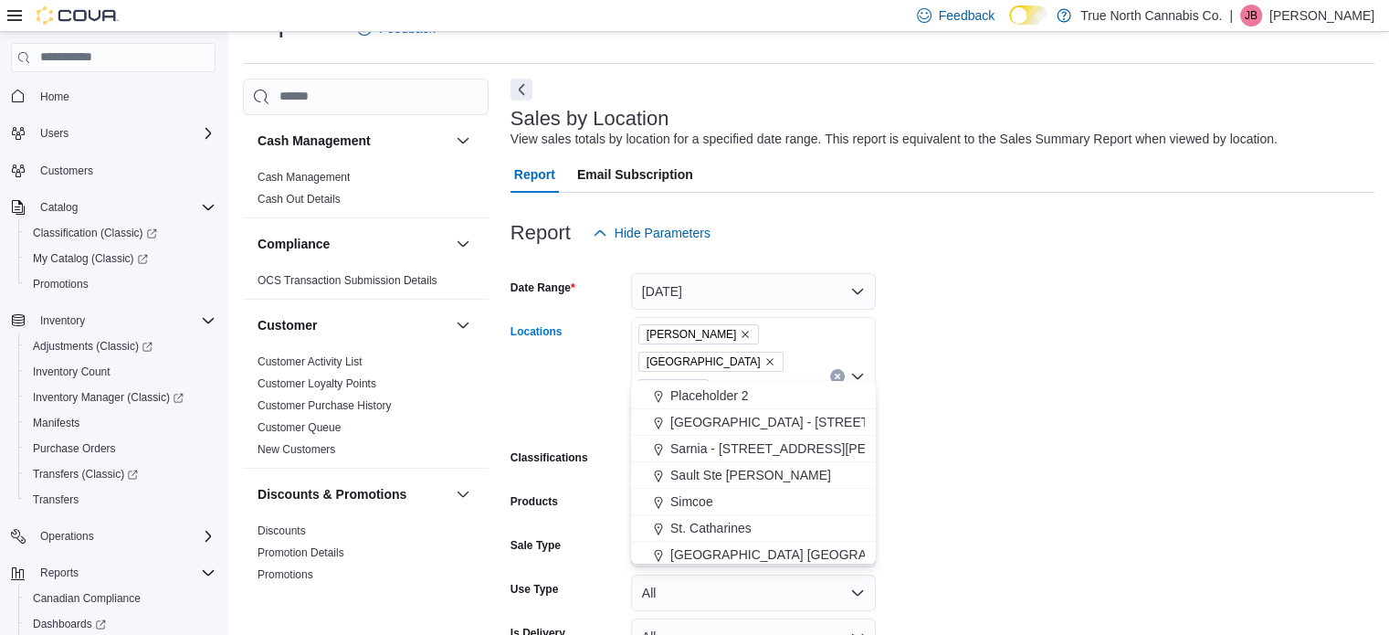
scroll to position [1096, 0]
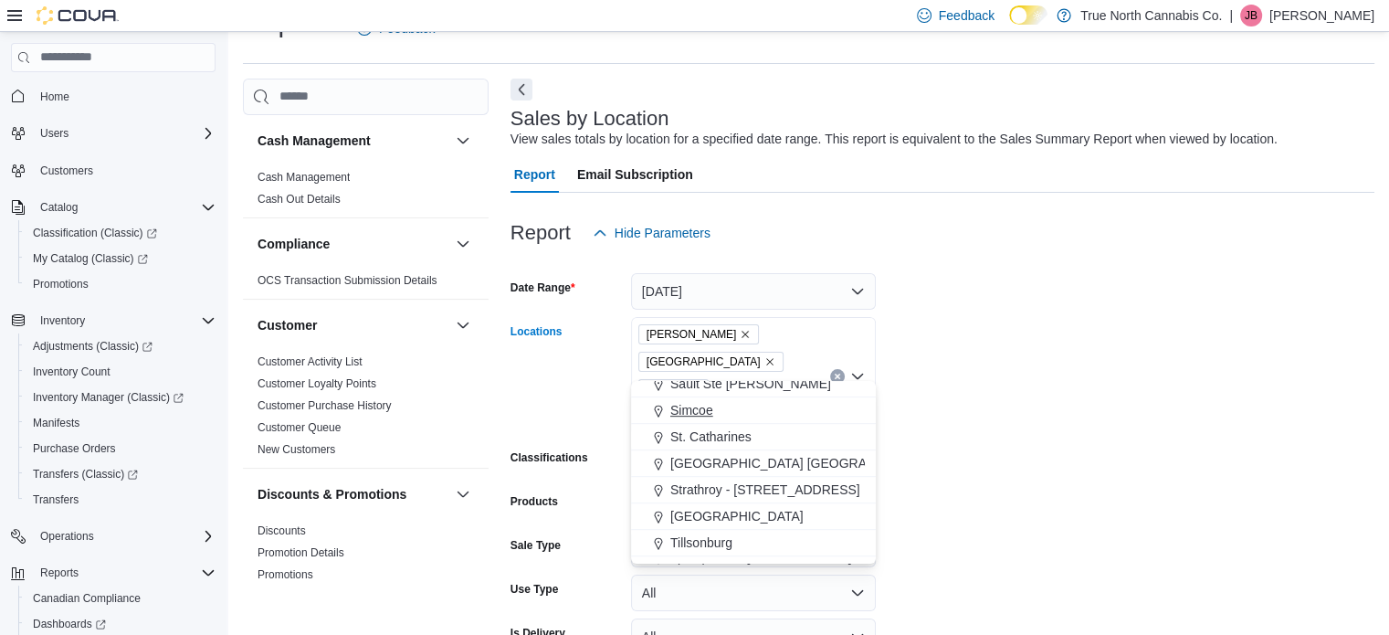
click at [692, 411] on span "Simcoe" at bounding box center [692, 410] width 43 height 18
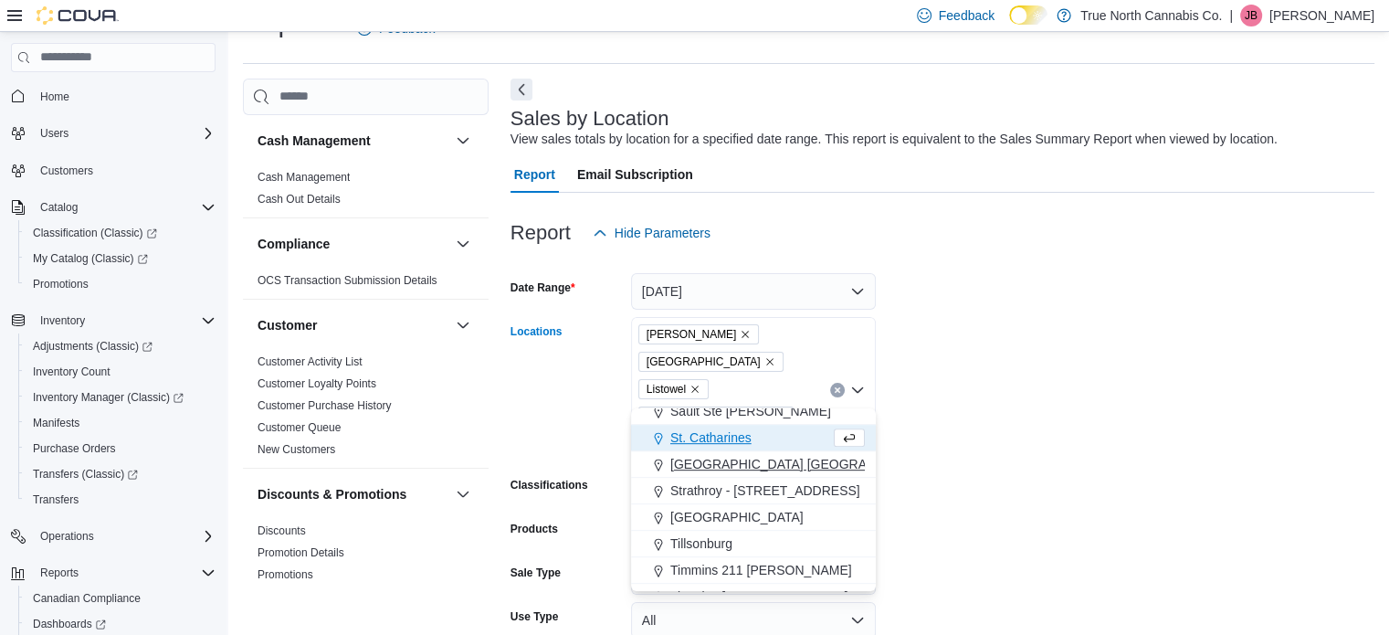
click at [700, 463] on span "[GEOGRAPHIC_DATA] [GEOGRAPHIC_DATA] [GEOGRAPHIC_DATA]" at bounding box center [874, 464] width 407 height 18
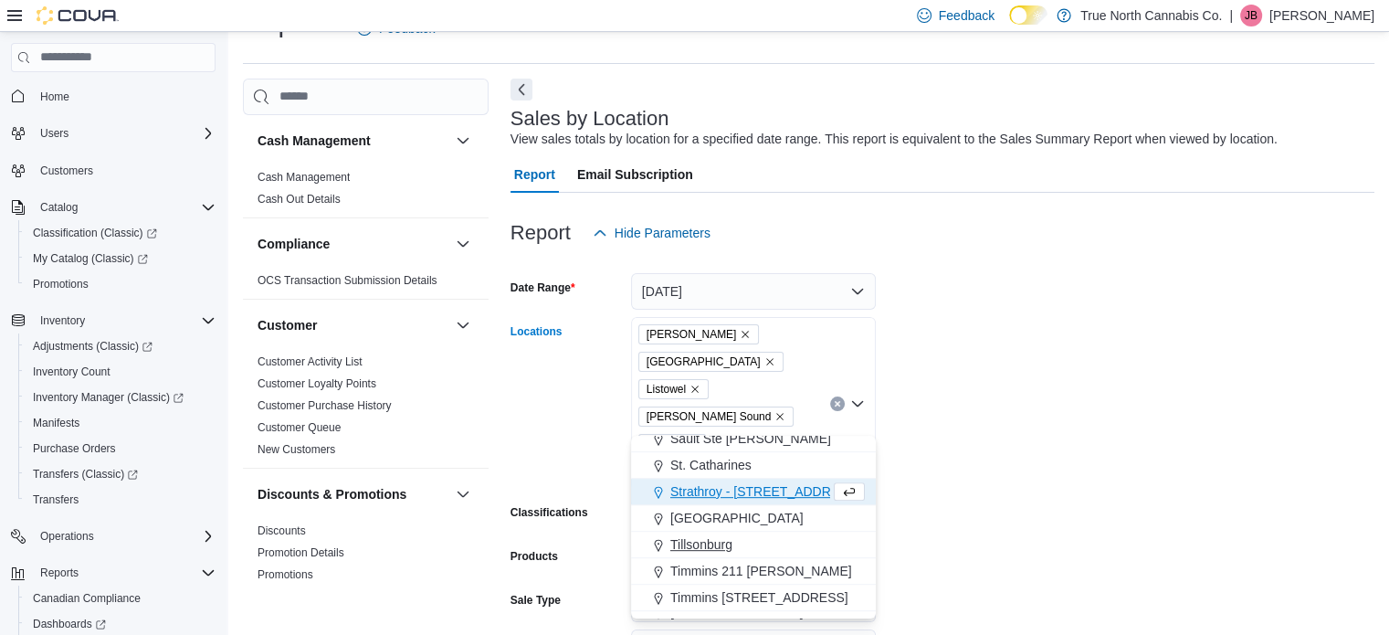
click at [693, 536] on span "Tillsonburg" at bounding box center [702, 544] width 62 height 18
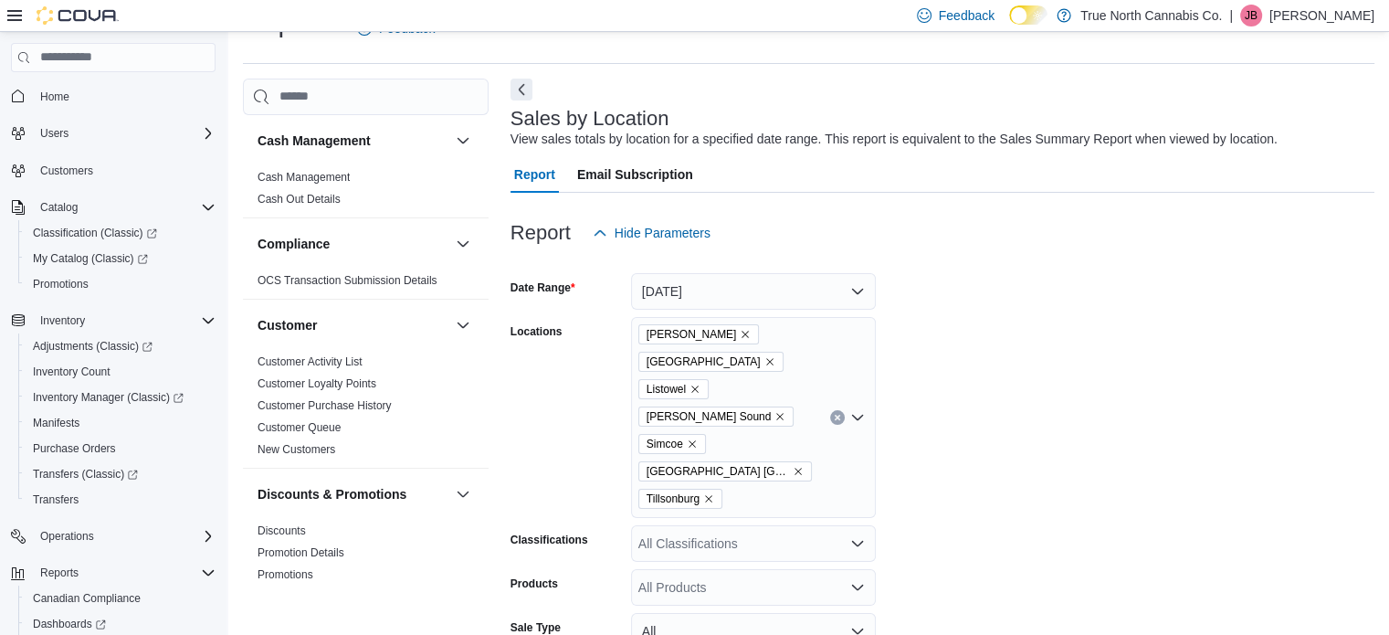
click at [927, 398] on form "Date Range [DATE] Locations [GEOGRAPHIC_DATA] [GEOGRAPHIC_DATA] Listowel [PERSO…" at bounding box center [943, 519] width 864 height 537
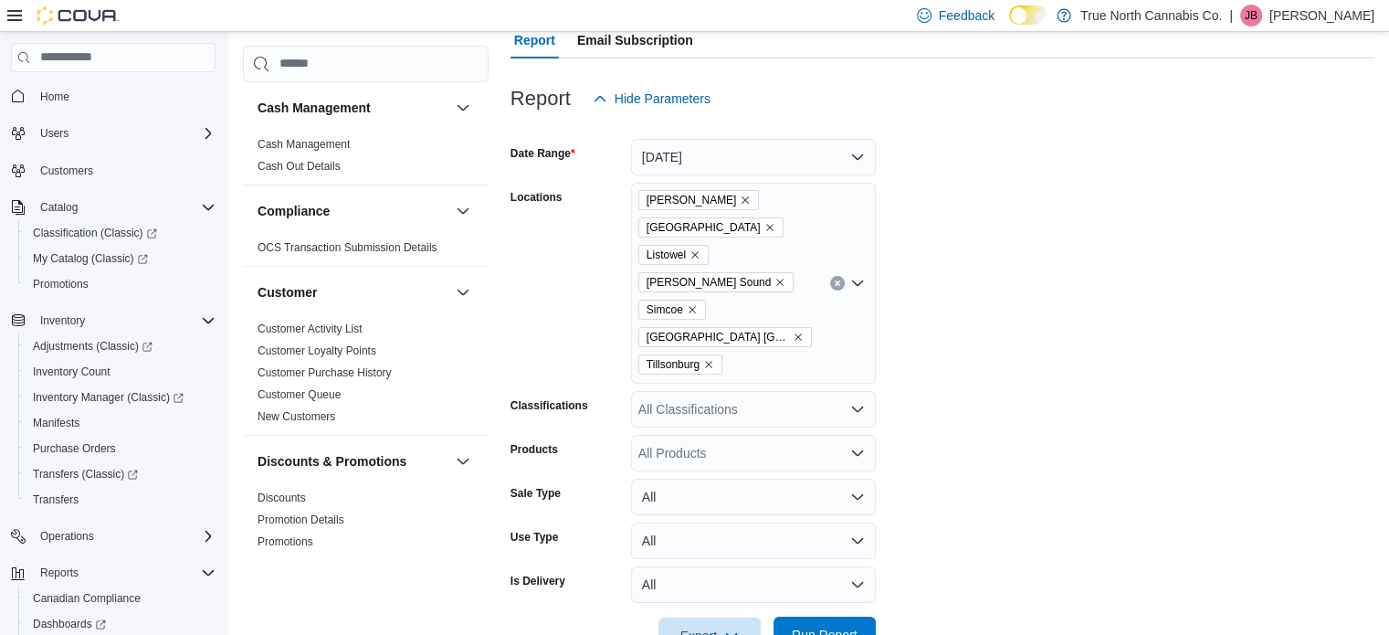
click at [814, 626] on span "Run Report" at bounding box center [825, 635] width 66 height 18
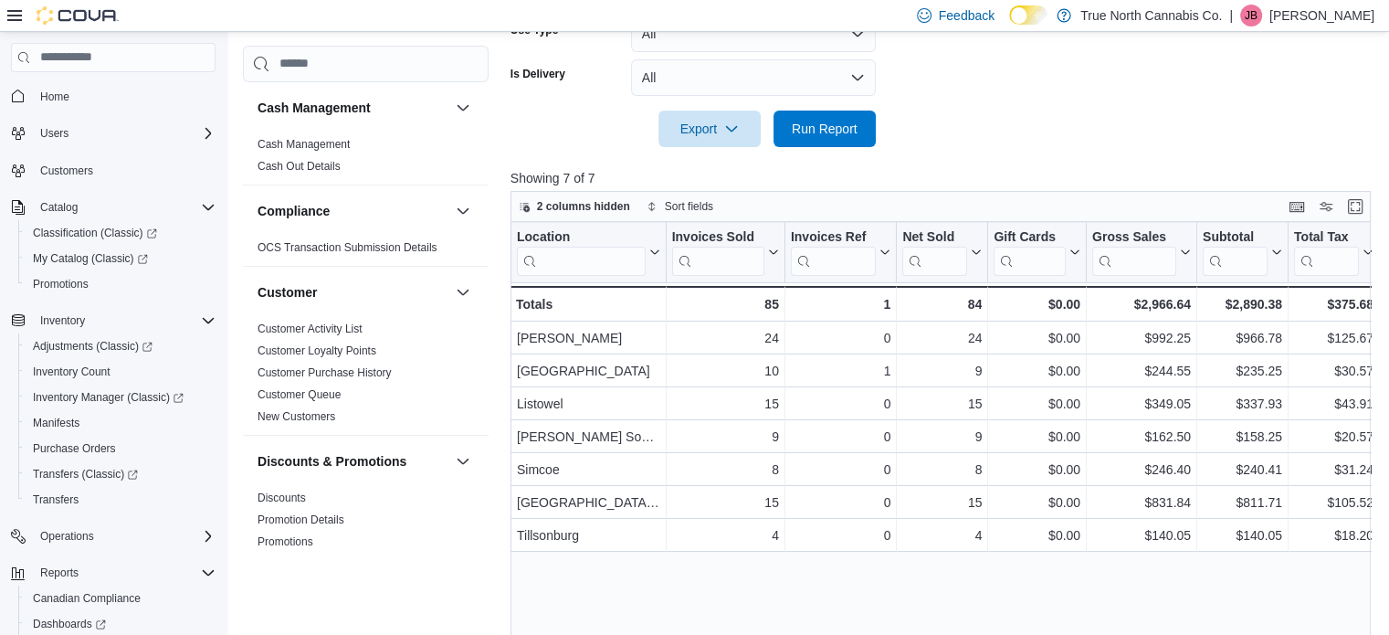
scroll to position [706, 0]
